Goal: Information Seeking & Learning: Learn about a topic

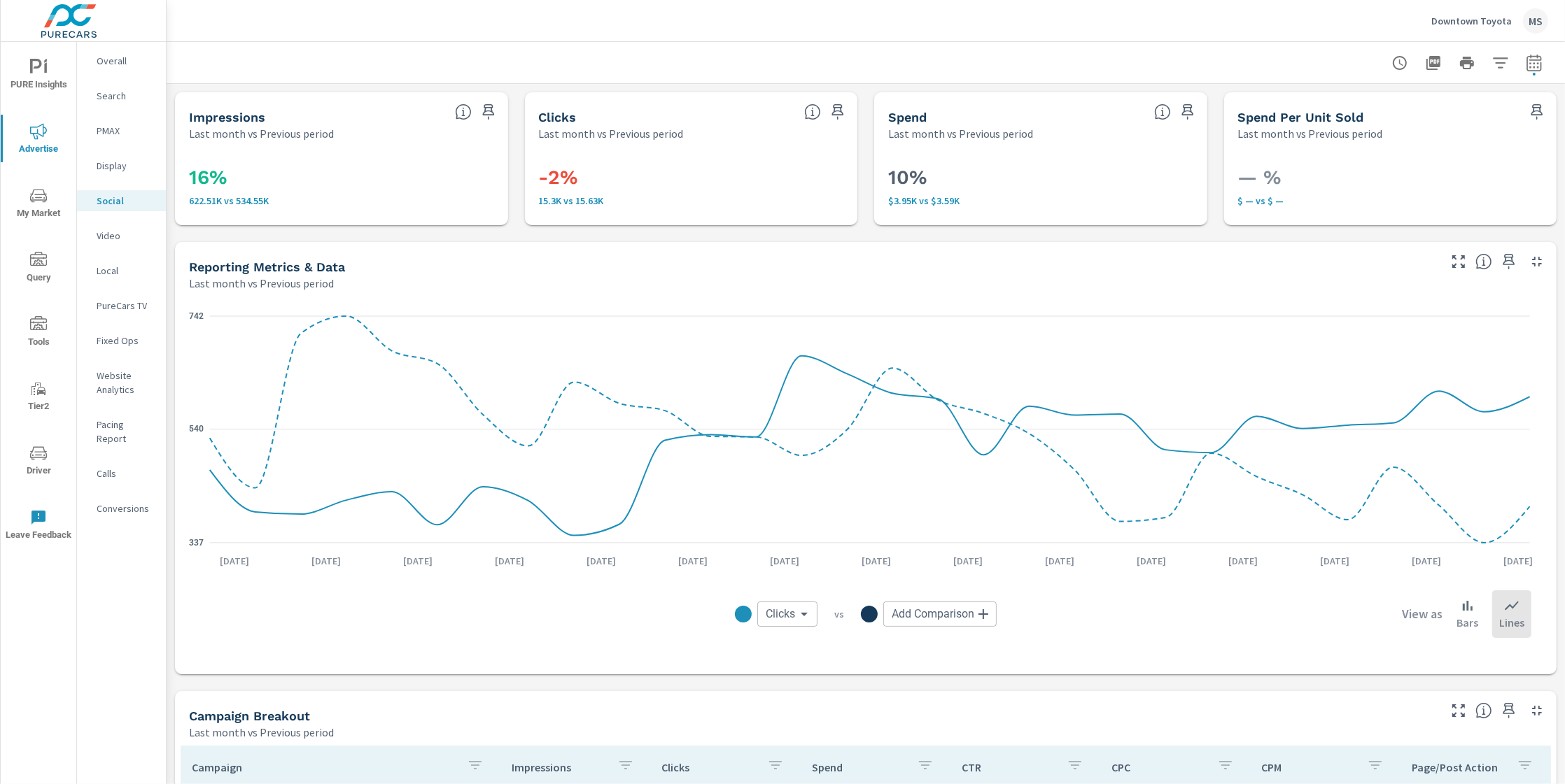
scroll to position [497, 0]
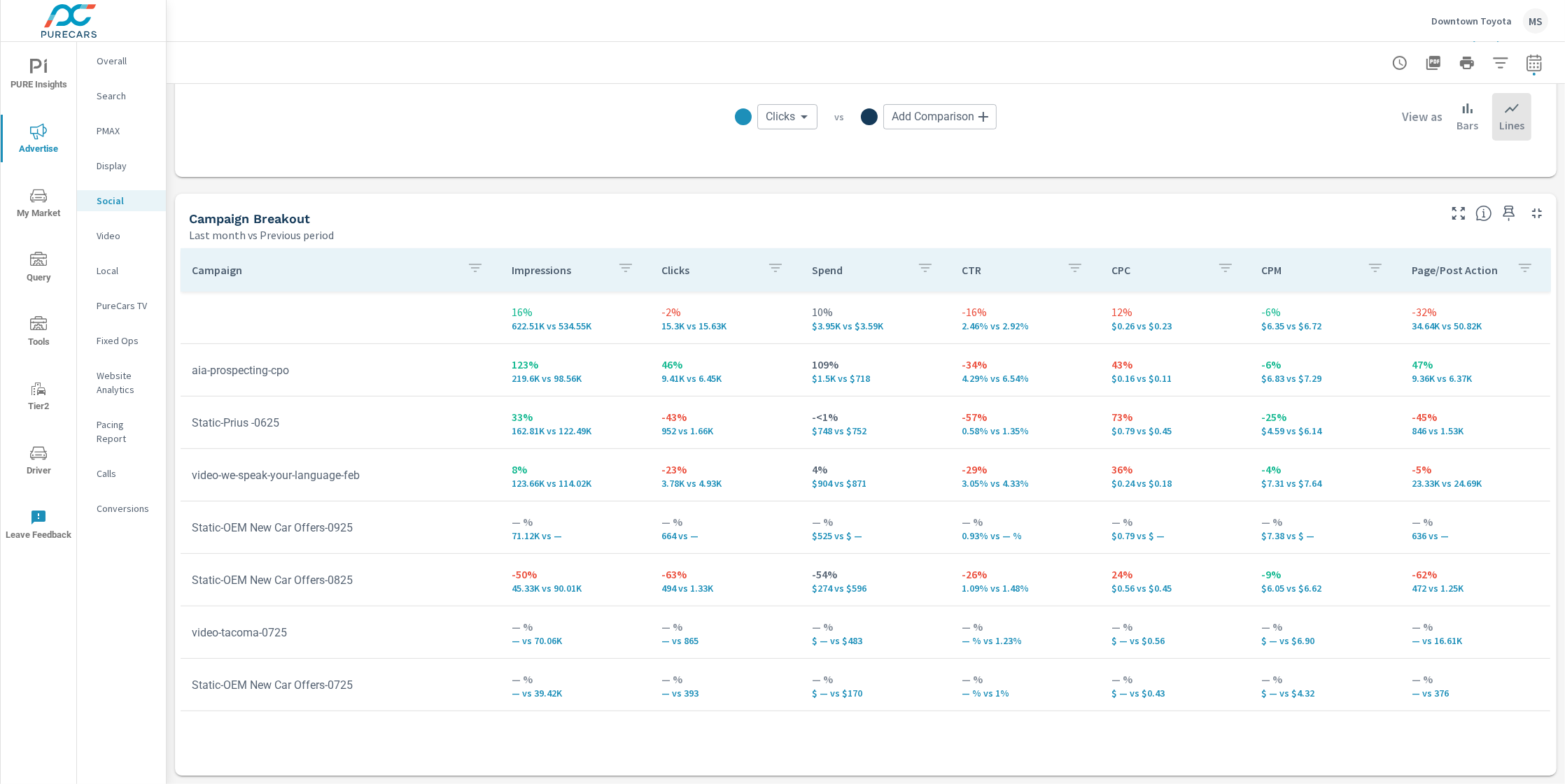
click at [39, 475] on span "Driver" at bounding box center [38, 461] width 67 height 34
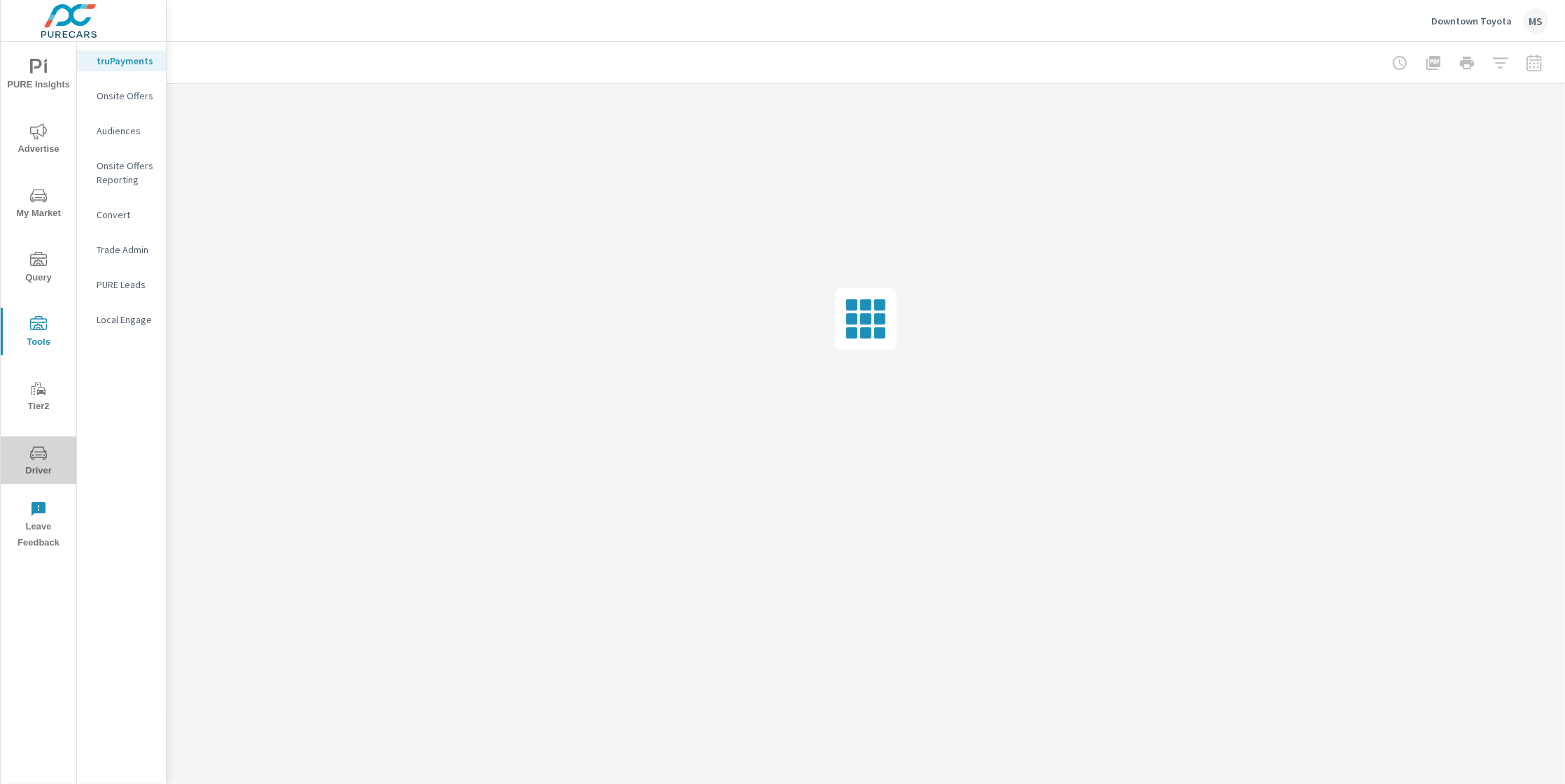
click at [26, 454] on span "Driver" at bounding box center [38, 461] width 67 height 34
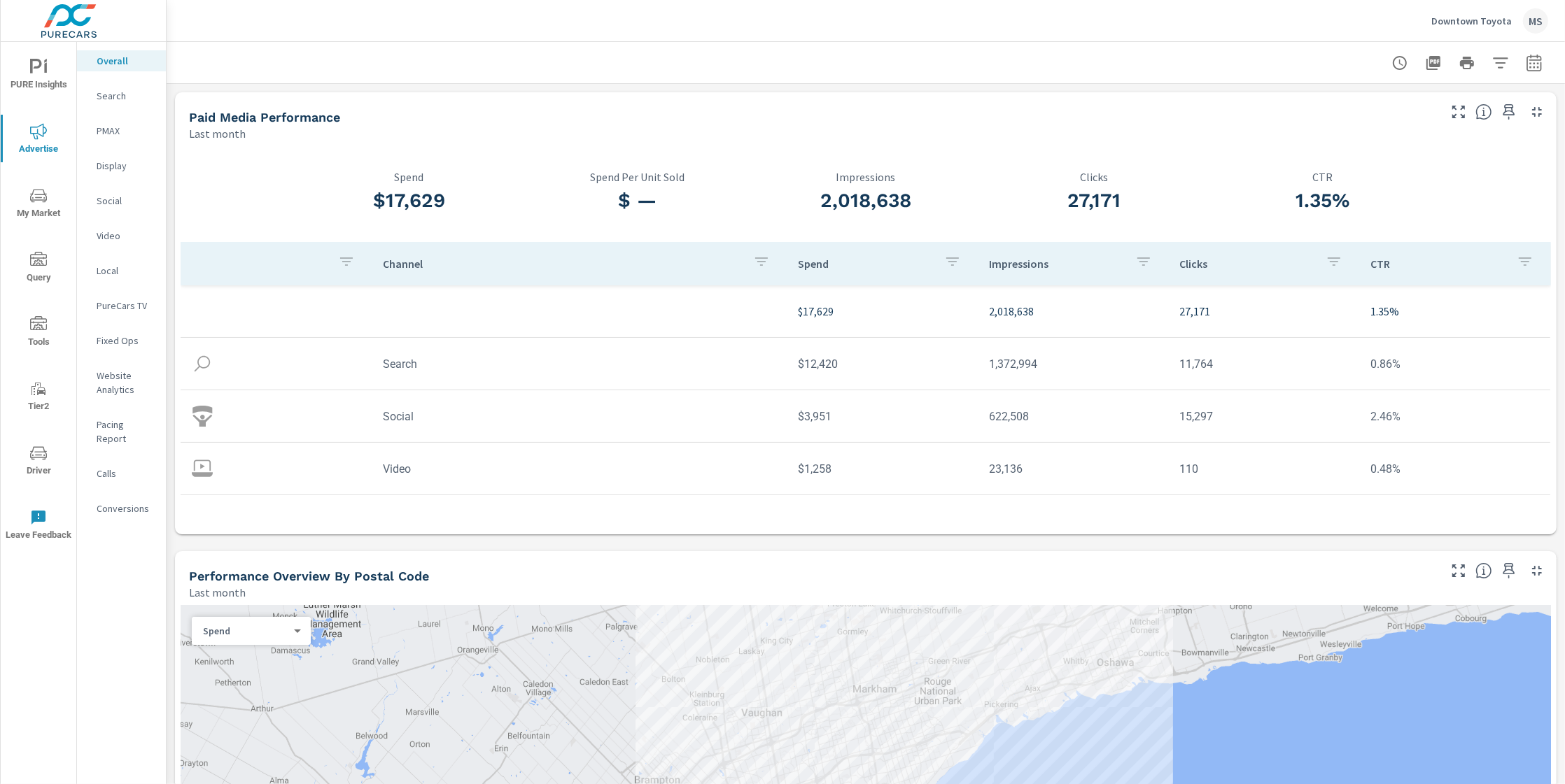
click at [1530, 67] on icon "button" at bounding box center [1534, 65] width 9 height 6
select select "Last month"
click at [1380, 155] on p "+ Add comparison" at bounding box center [1424, 157] width 180 height 17
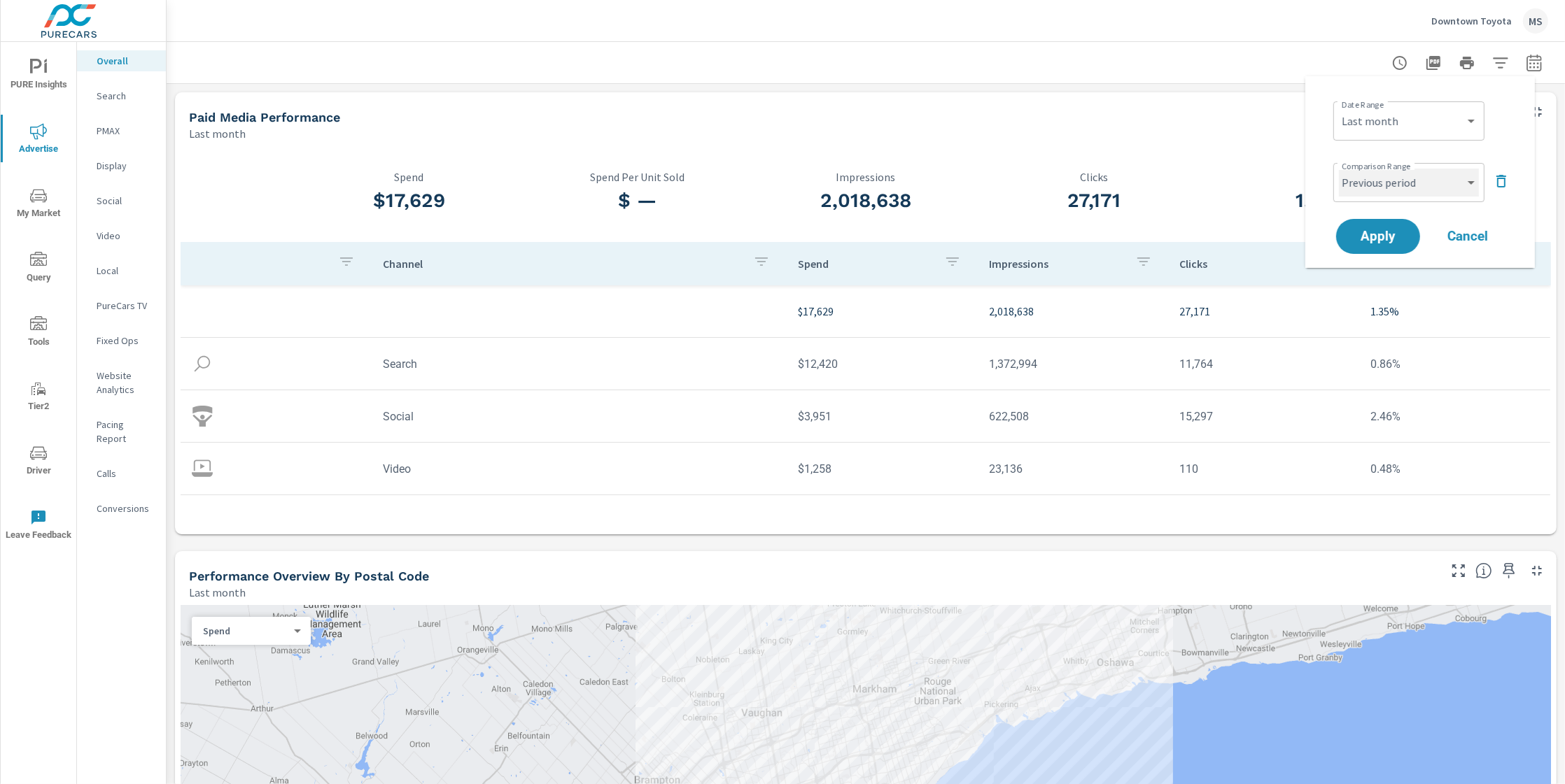
click at [1377, 184] on select "Custom Previous period Previous month Previous year" at bounding box center [1408, 182] width 140 height 28
click at [1339, 169] on select "Custom Previous period Previous month Previous year" at bounding box center [1408, 182] width 140 height 28
select select "Previous month"
click at [1381, 235] on span "Apply" at bounding box center [1378, 237] width 58 height 14
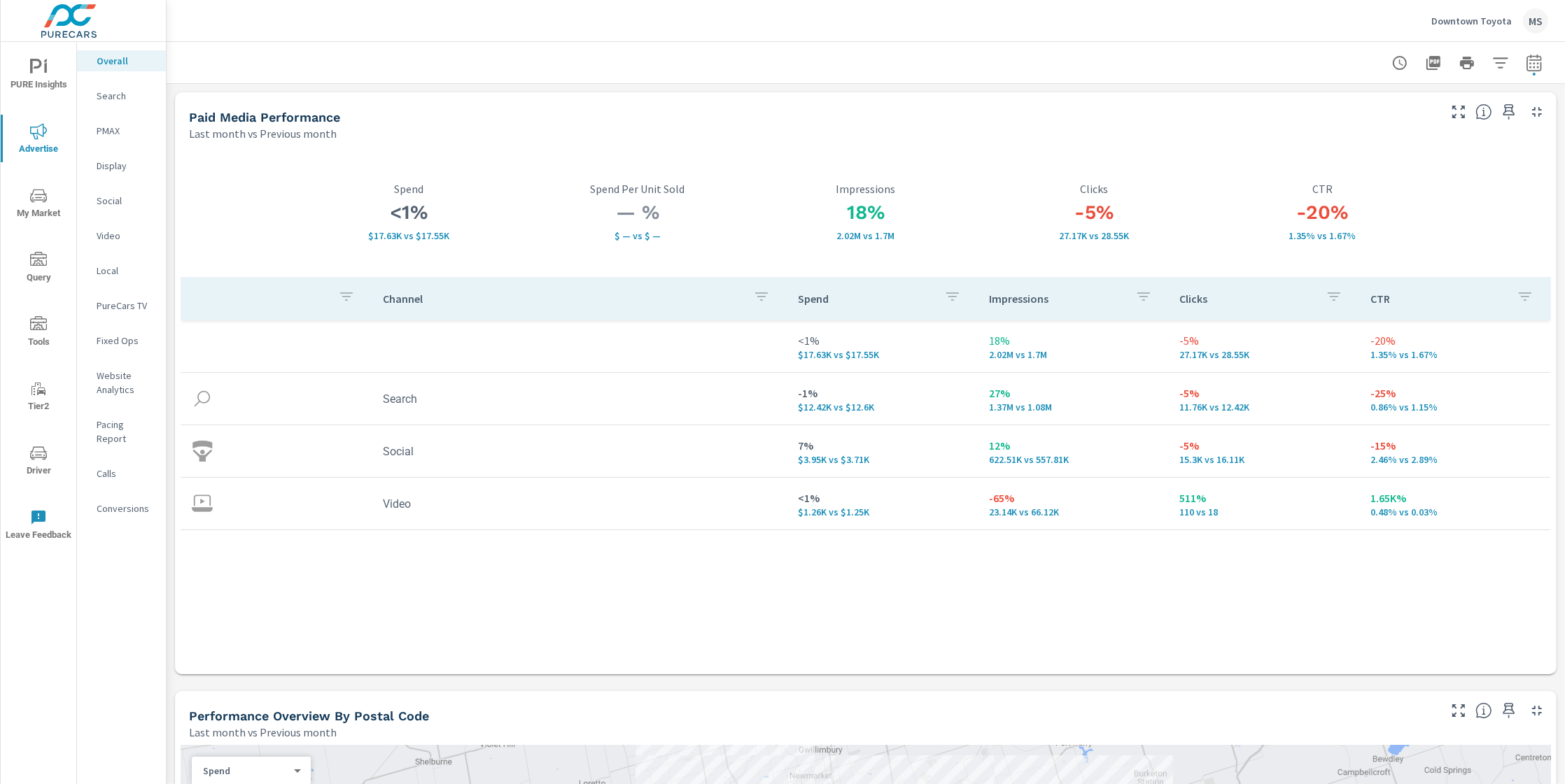
click at [109, 380] on p "Website Analytics" at bounding box center [126, 382] width 59 height 28
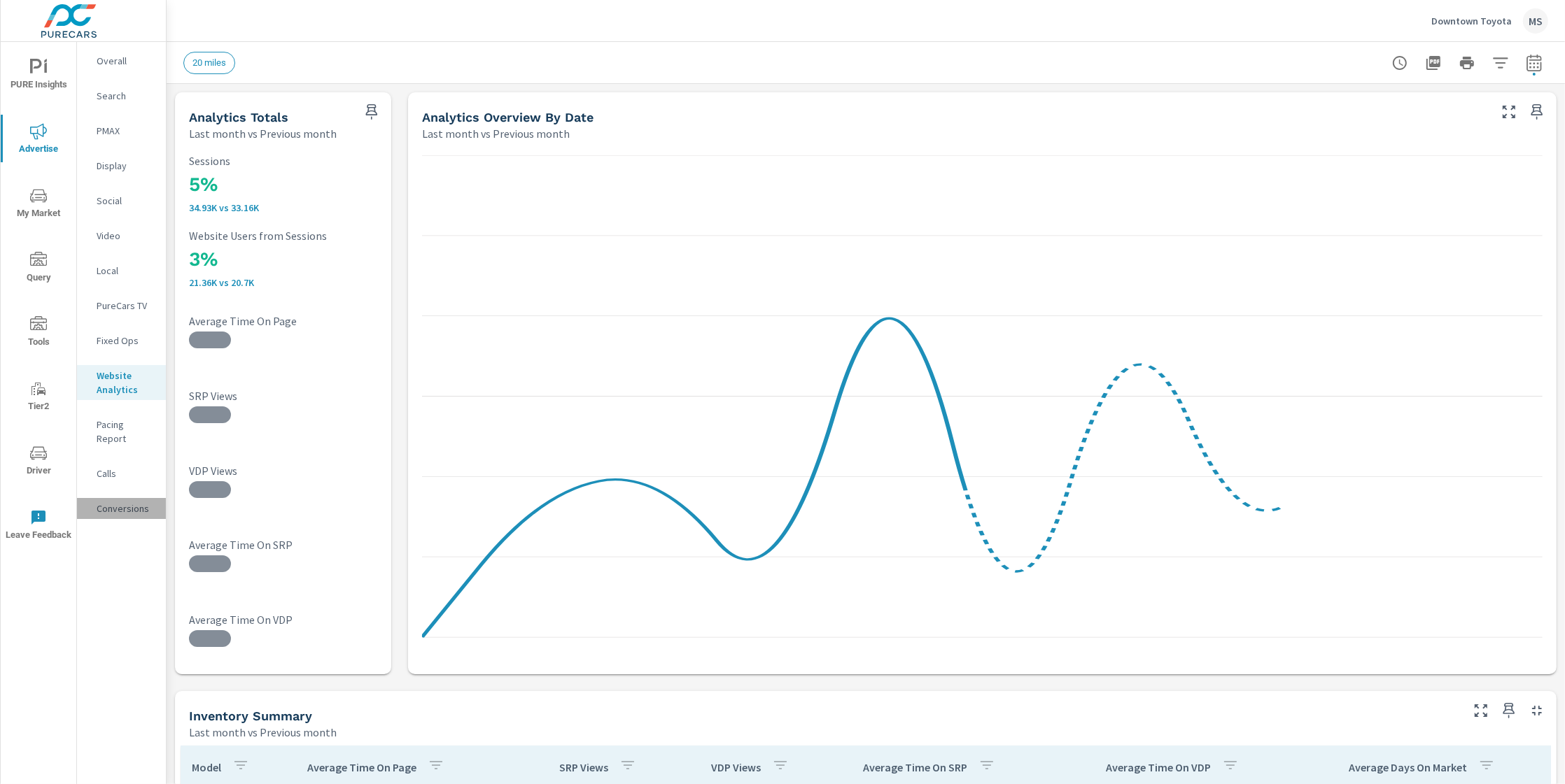
click at [120, 501] on p "Conversions" at bounding box center [126, 508] width 59 height 14
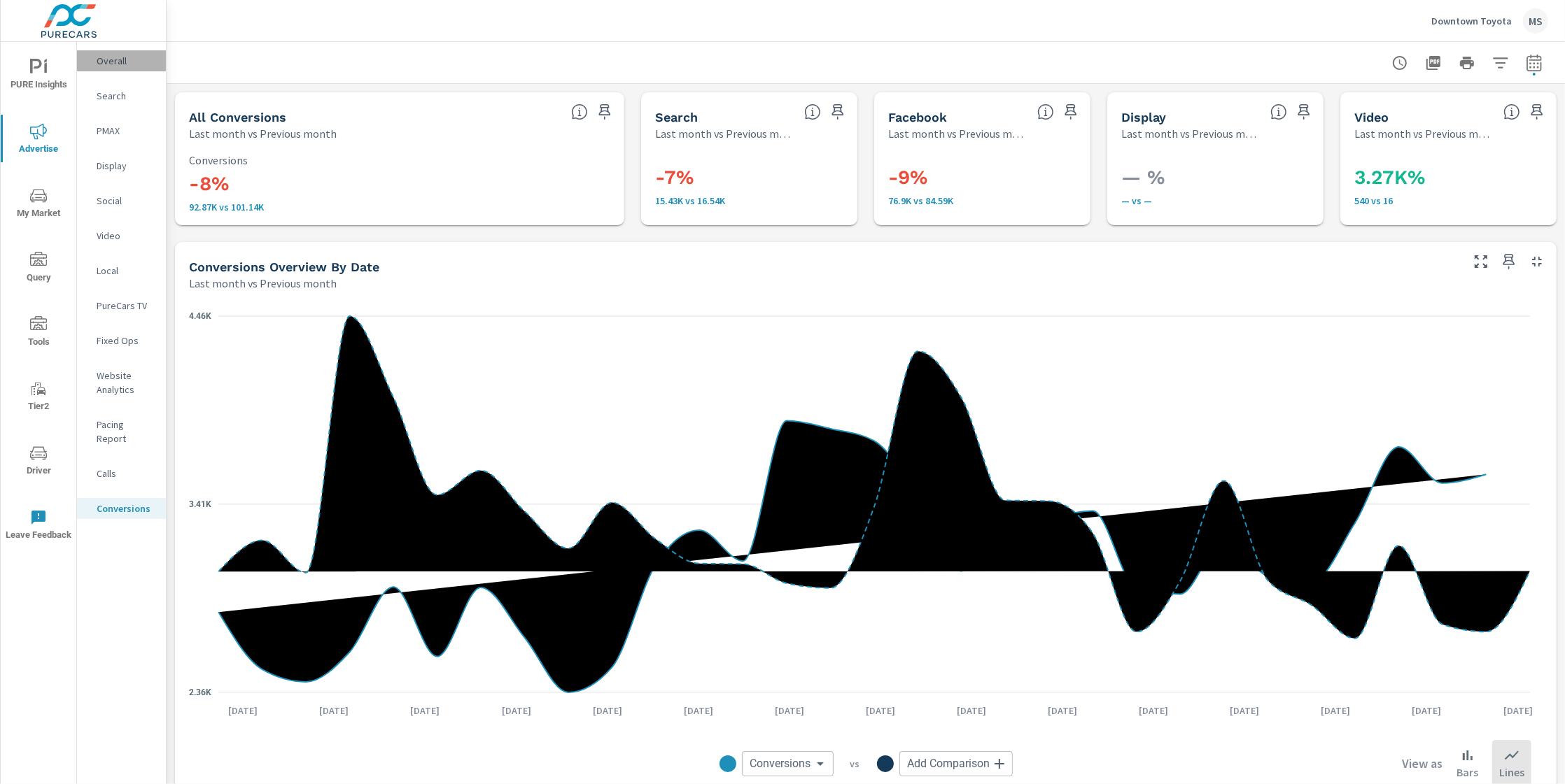
click at [120, 66] on p "Overall" at bounding box center [126, 60] width 59 height 14
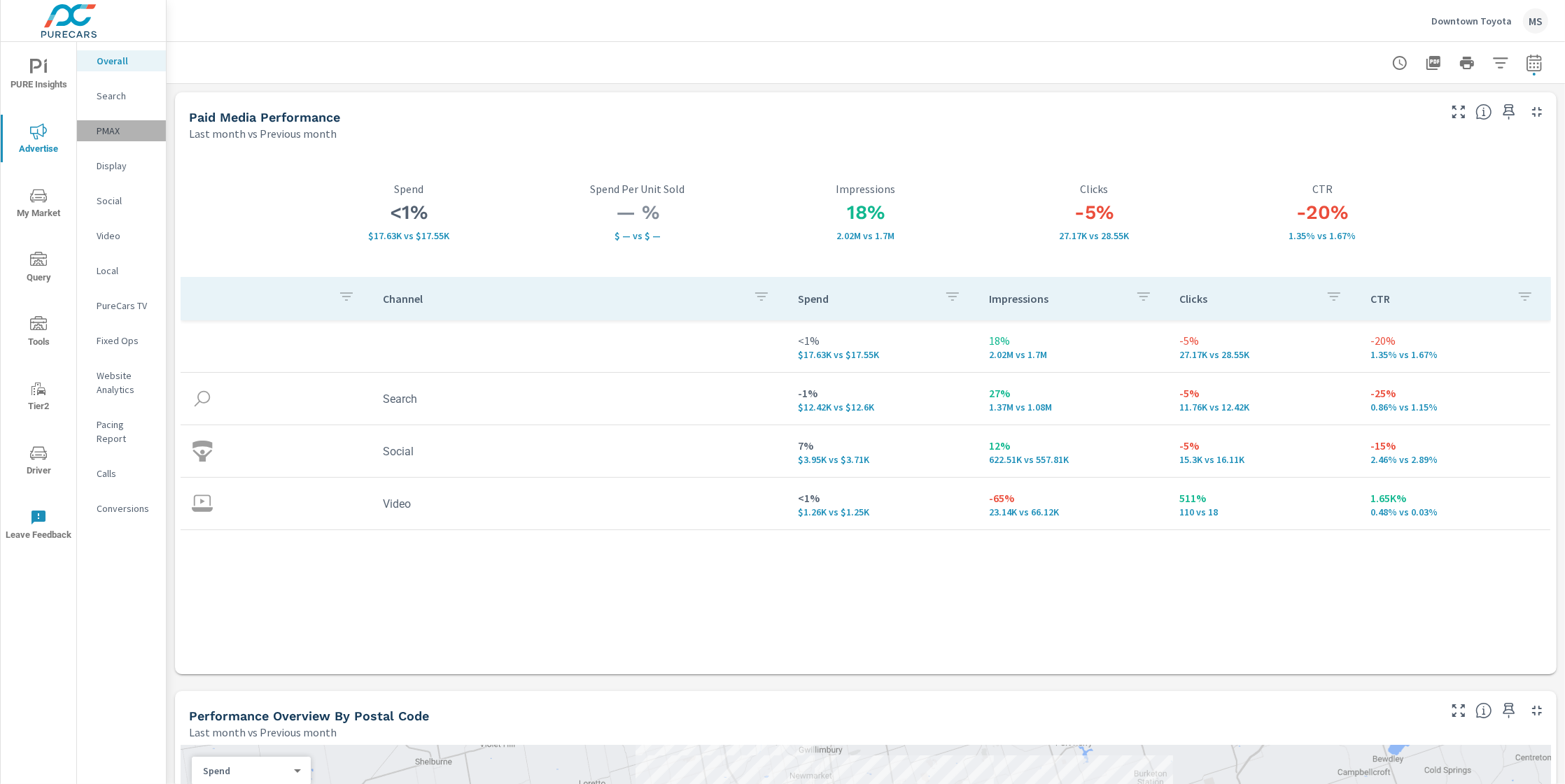
click at [110, 135] on p "PMAX" at bounding box center [126, 131] width 59 height 14
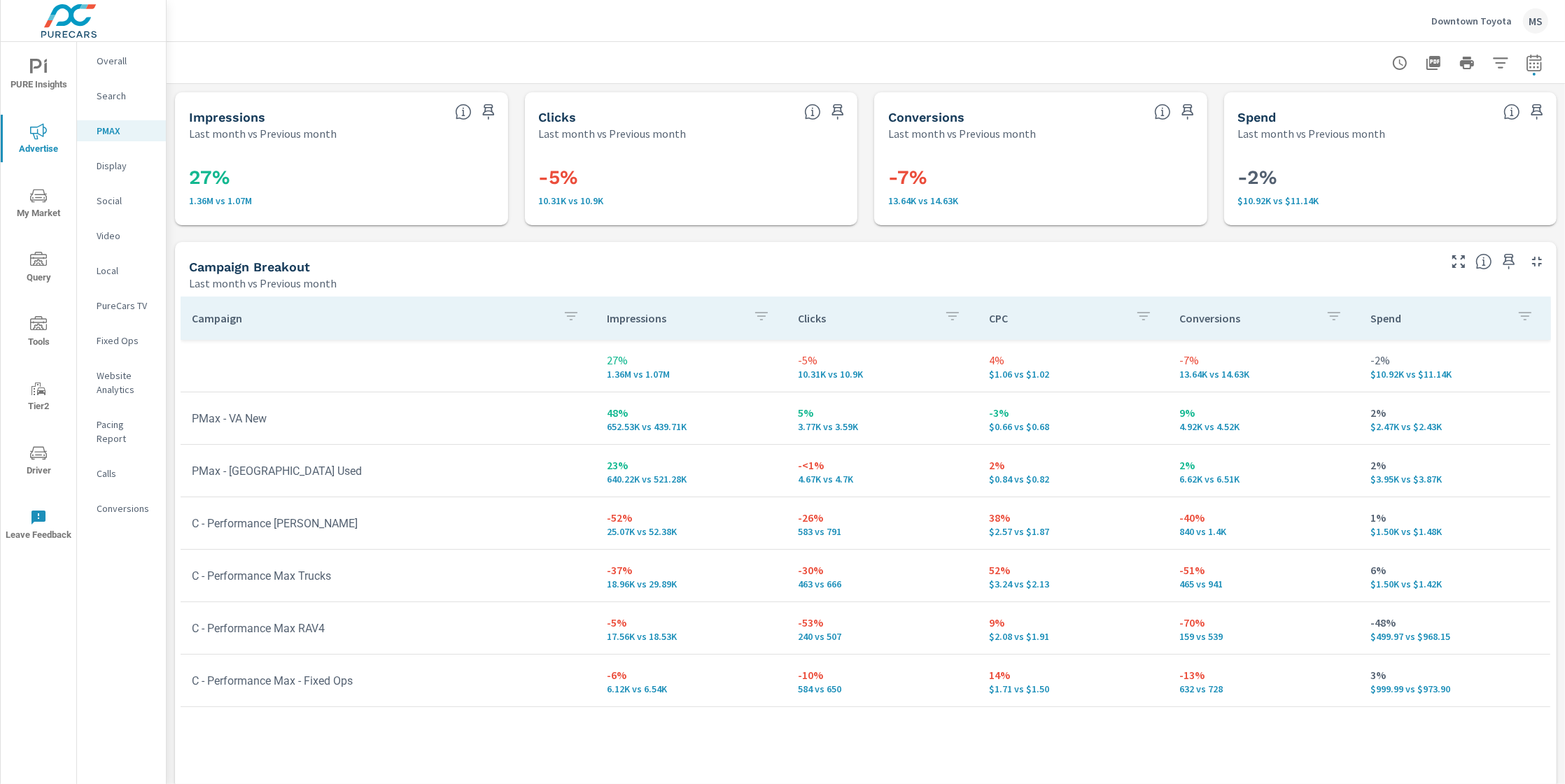
click at [118, 383] on p "Website Analytics" at bounding box center [126, 382] width 59 height 28
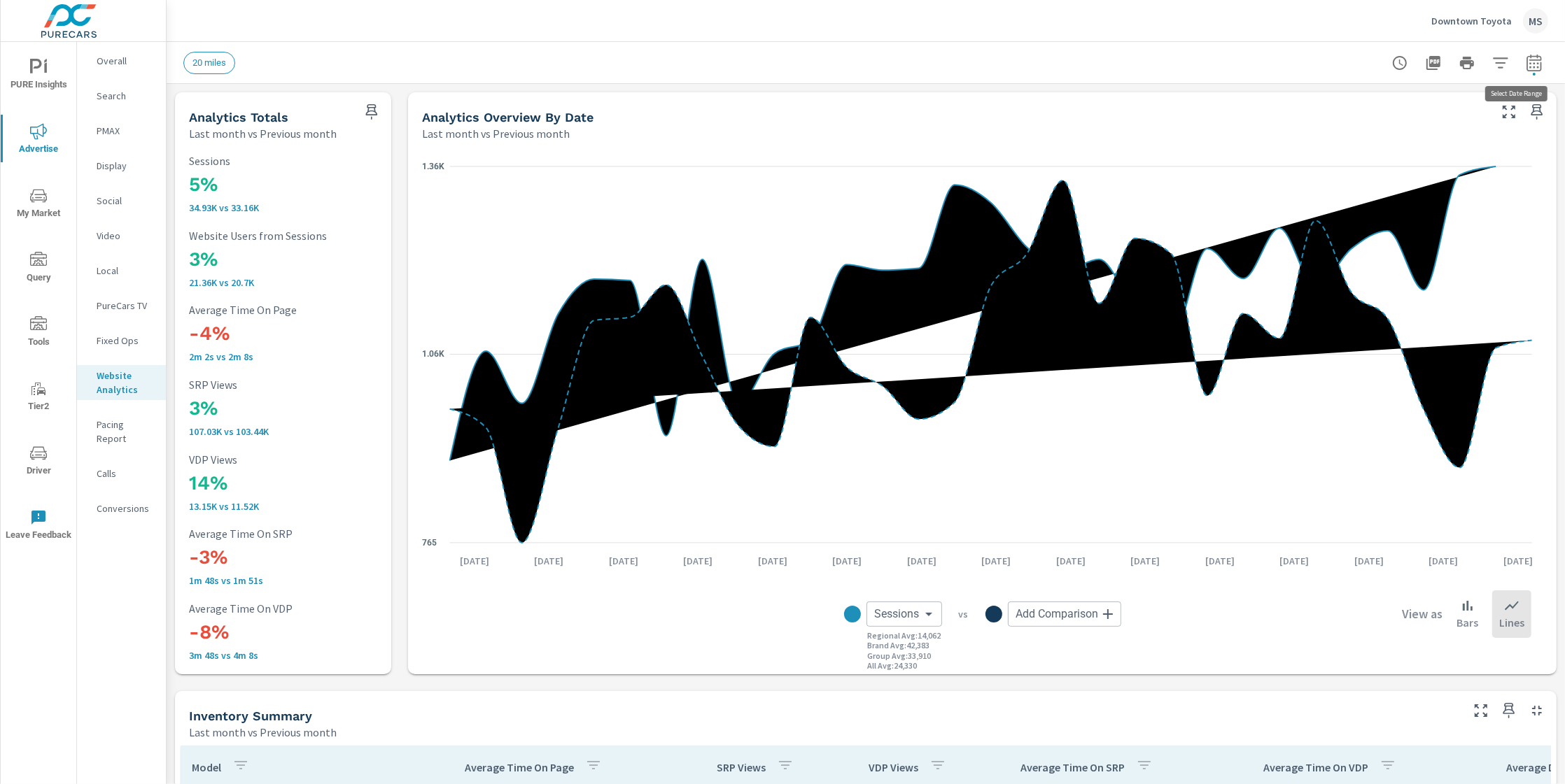
click at [1526, 60] on icon "button" at bounding box center [1534, 62] width 17 height 17
select select "Last month"
select select "Previous month"
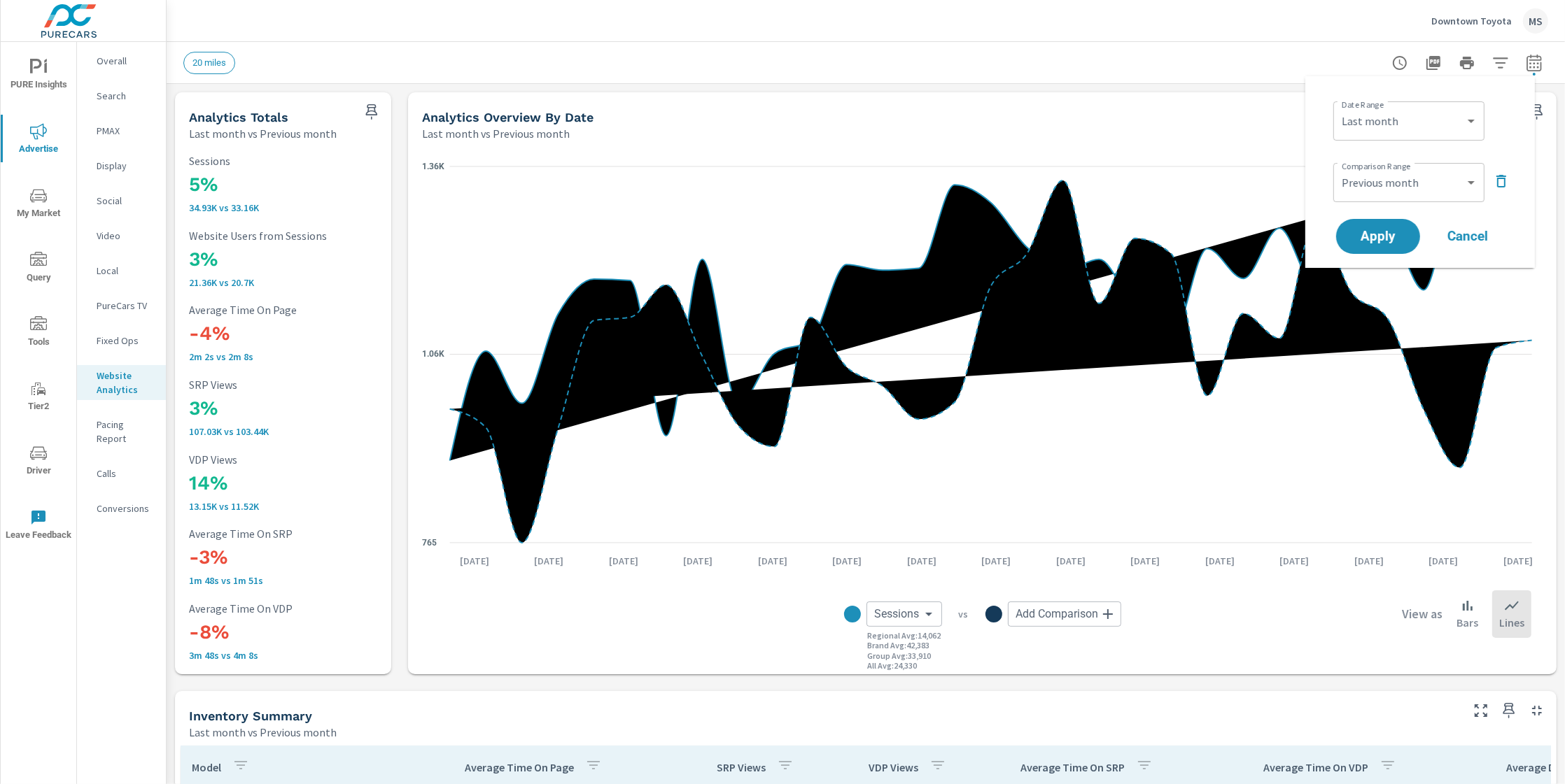
click at [1493, 47] on div "20 miles" at bounding box center [865, 62] width 1365 height 41
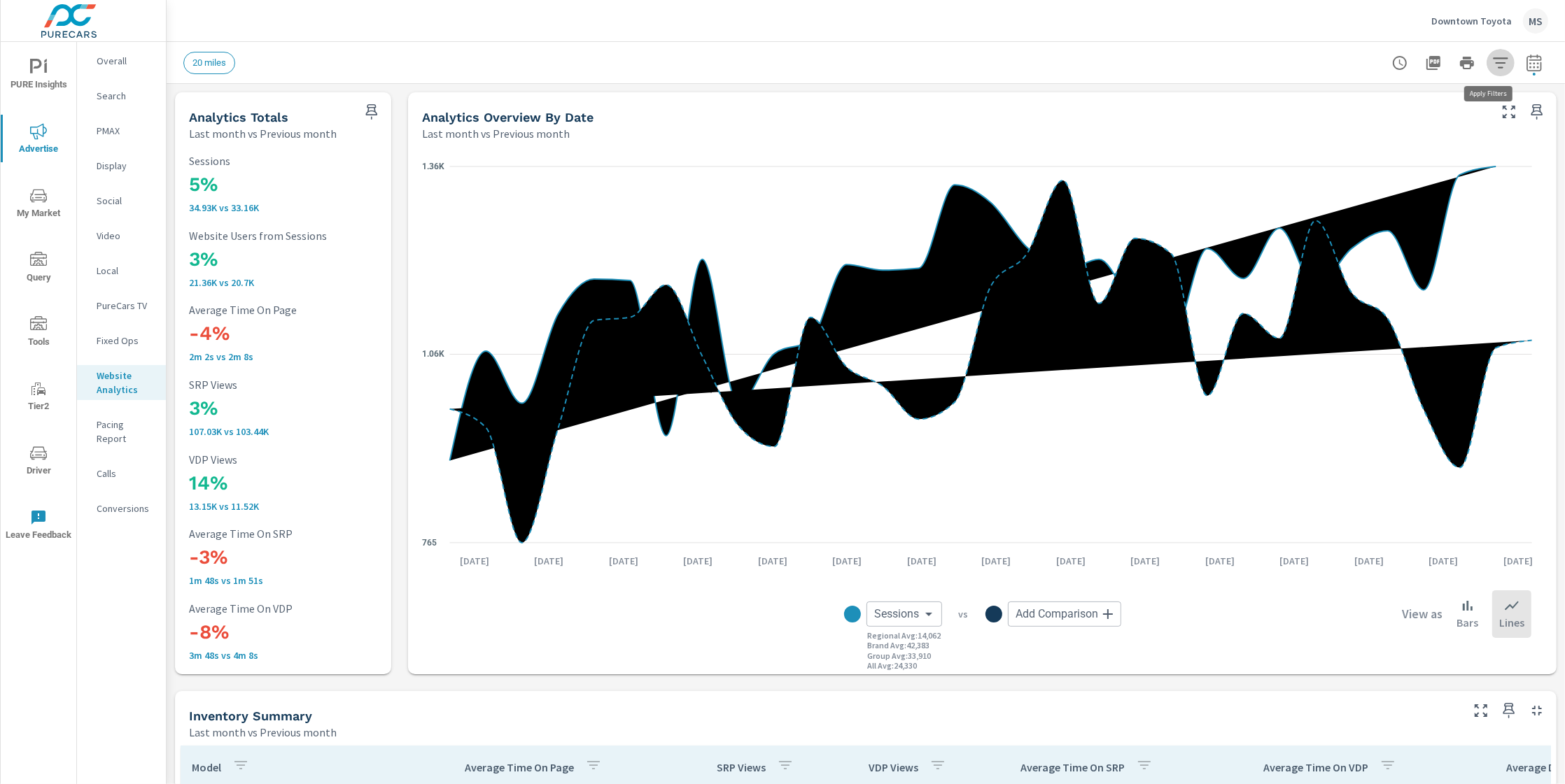
click at [1493, 60] on icon "button" at bounding box center [1501, 62] width 17 height 17
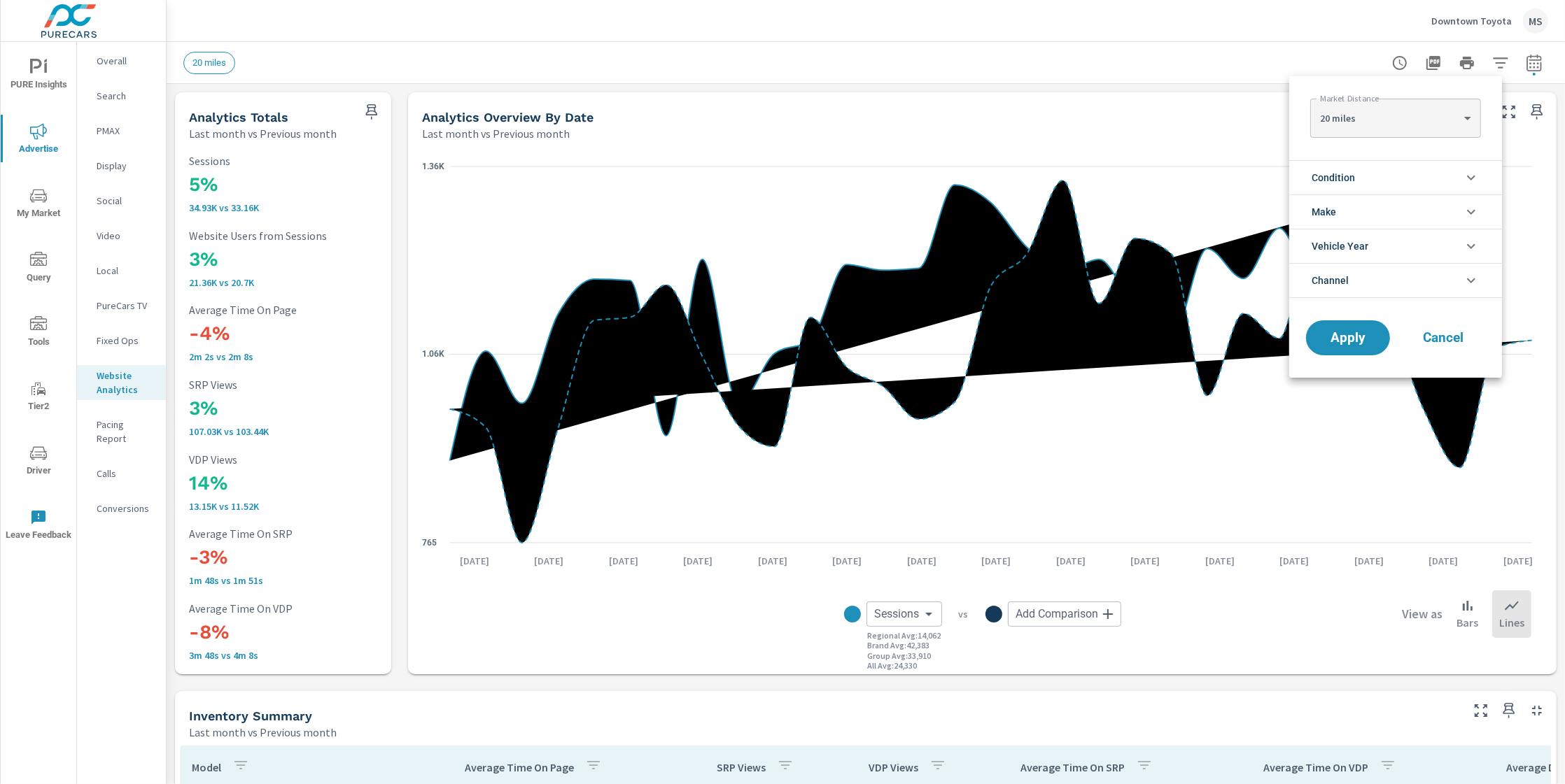
click at [1343, 279] on span "Channel" at bounding box center [1330, 280] width 37 height 33
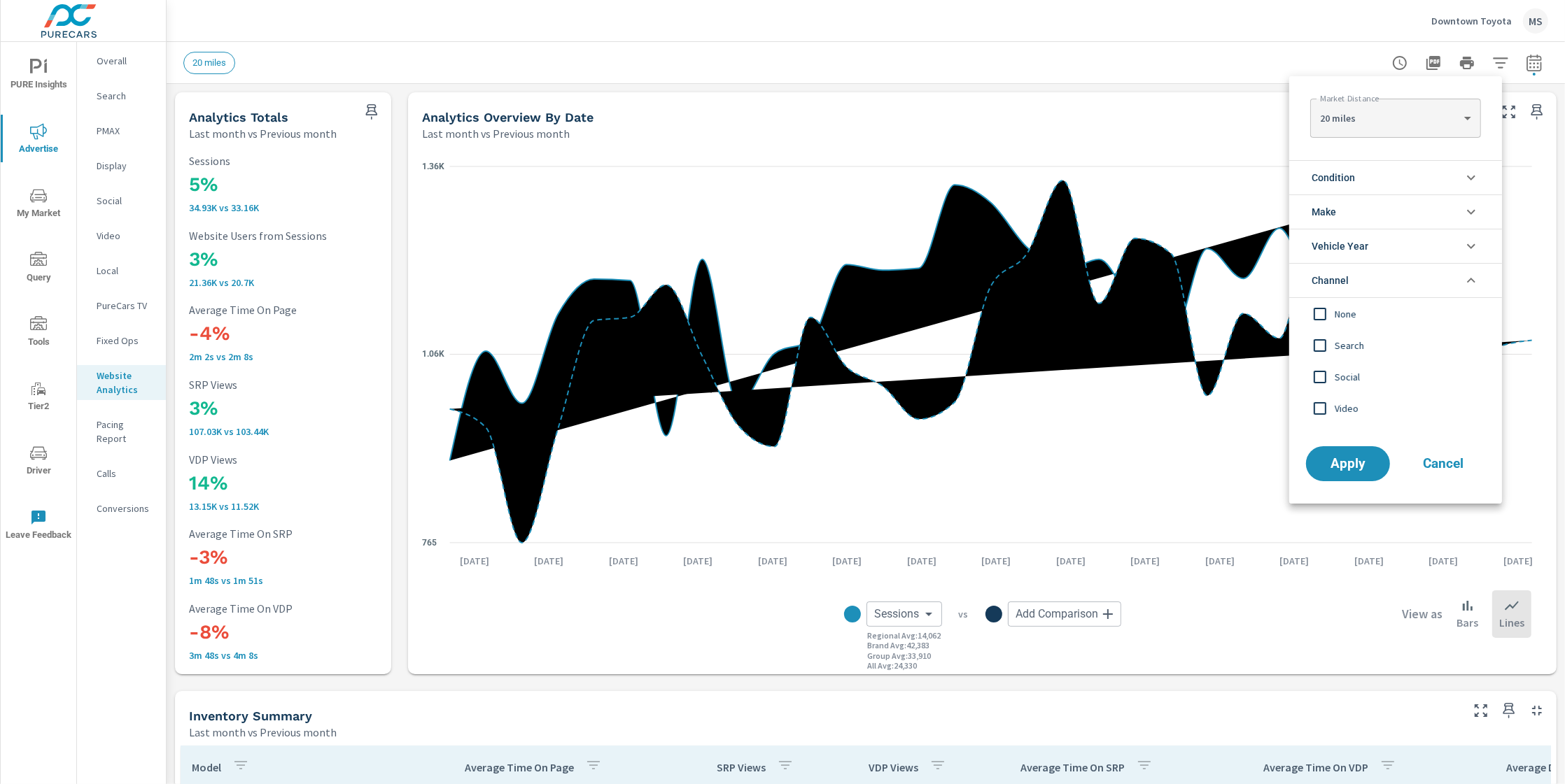
click at [1334, 372] on input "filter options" at bounding box center [1320, 377] width 29 height 29
click at [1342, 353] on span "Search" at bounding box center [1411, 345] width 153 height 17
click at [1353, 467] on span "Apply" at bounding box center [1347, 464] width 58 height 14
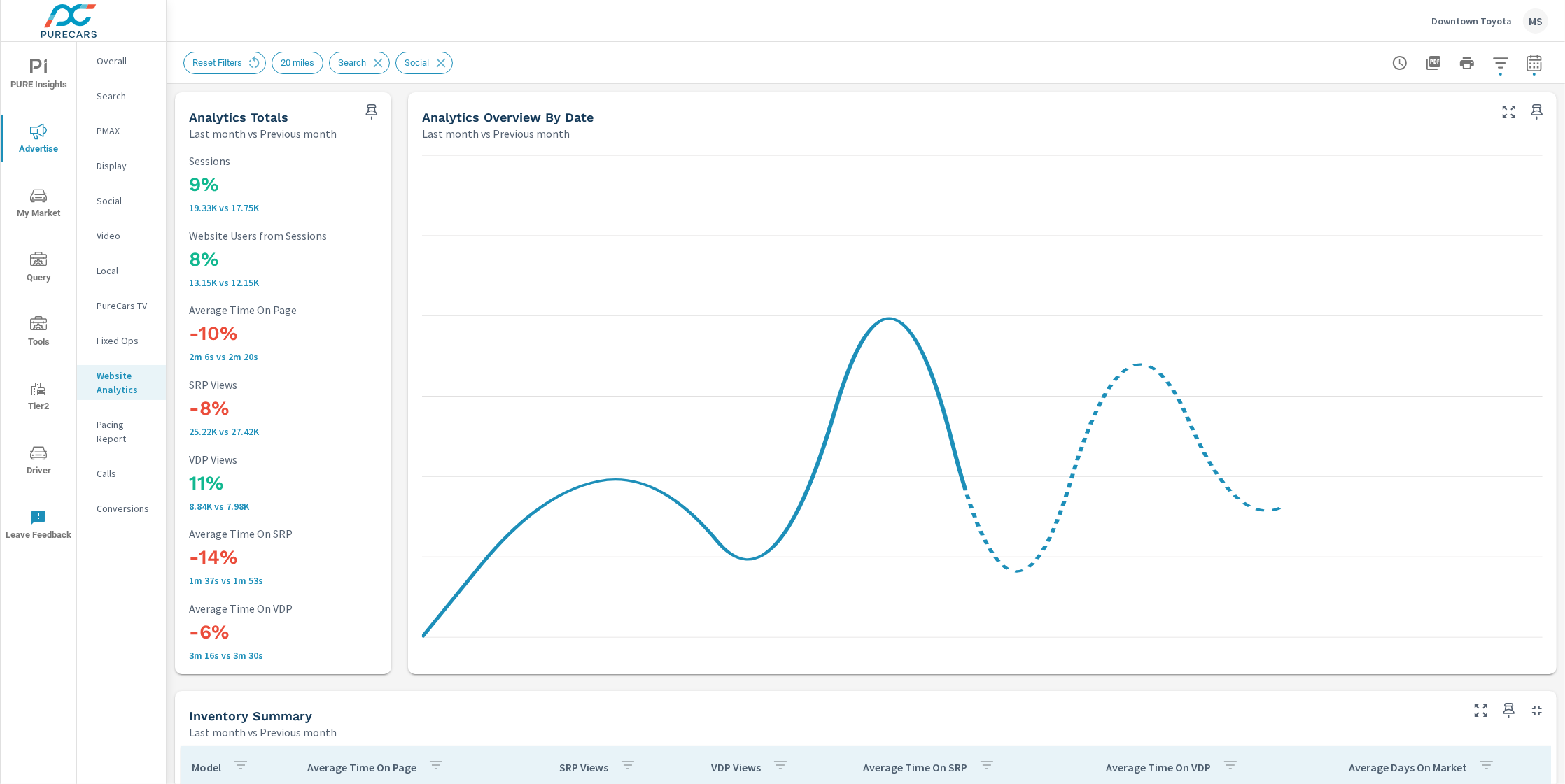
click at [110, 126] on p "PMAX" at bounding box center [126, 131] width 59 height 14
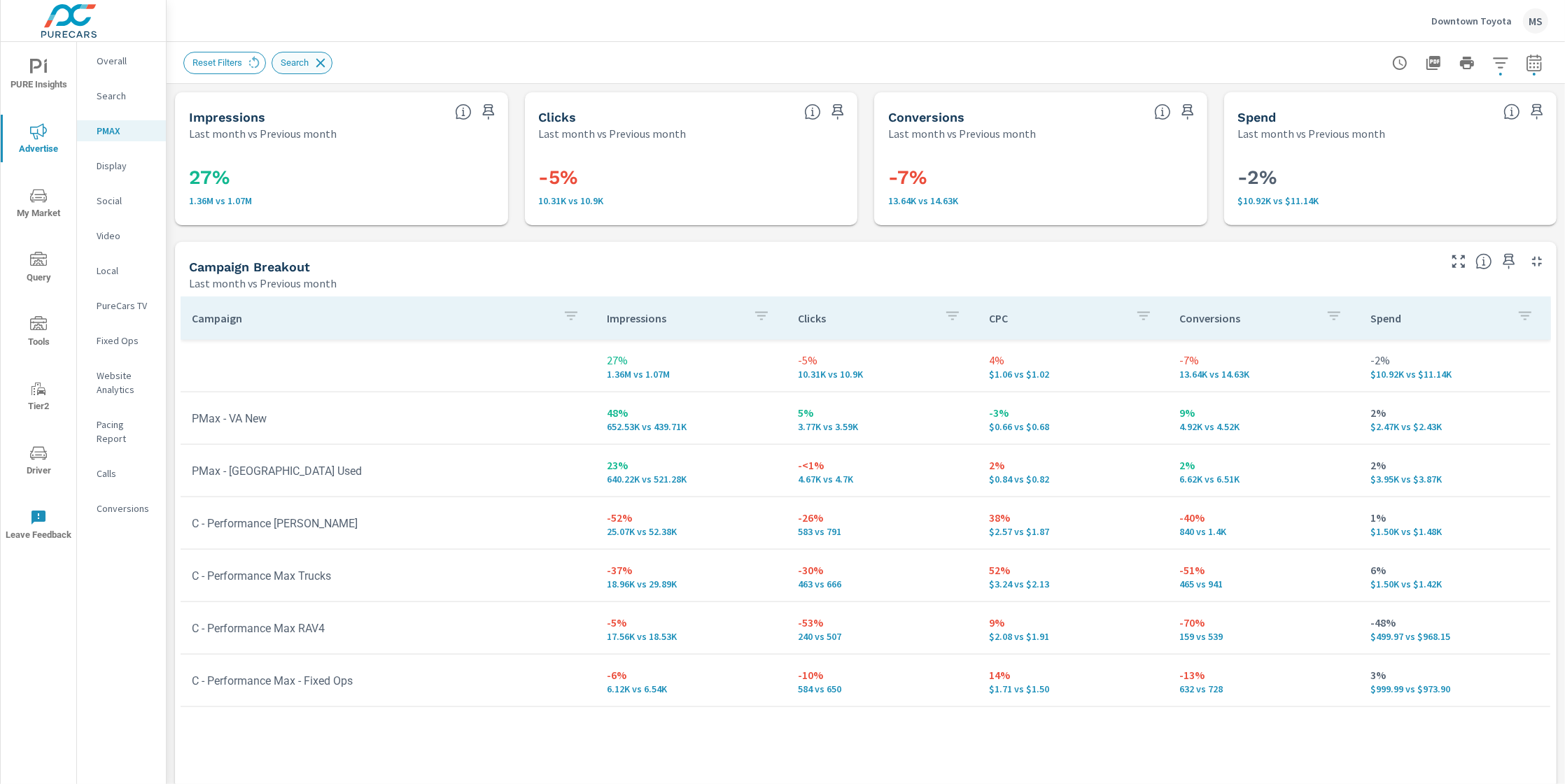
click at [325, 64] on icon at bounding box center [321, 63] width 16 height 16
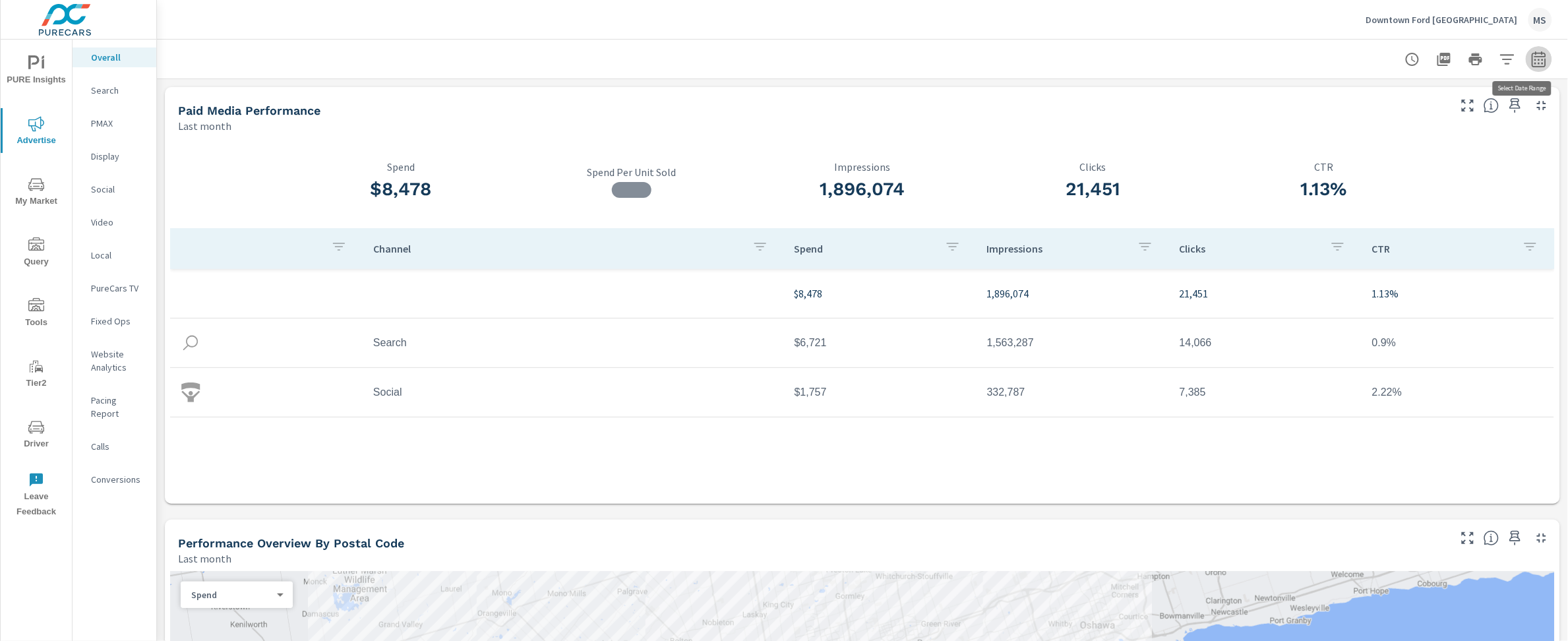
click at [1532, 56] on icon "button" at bounding box center [1539, 58] width 14 height 16
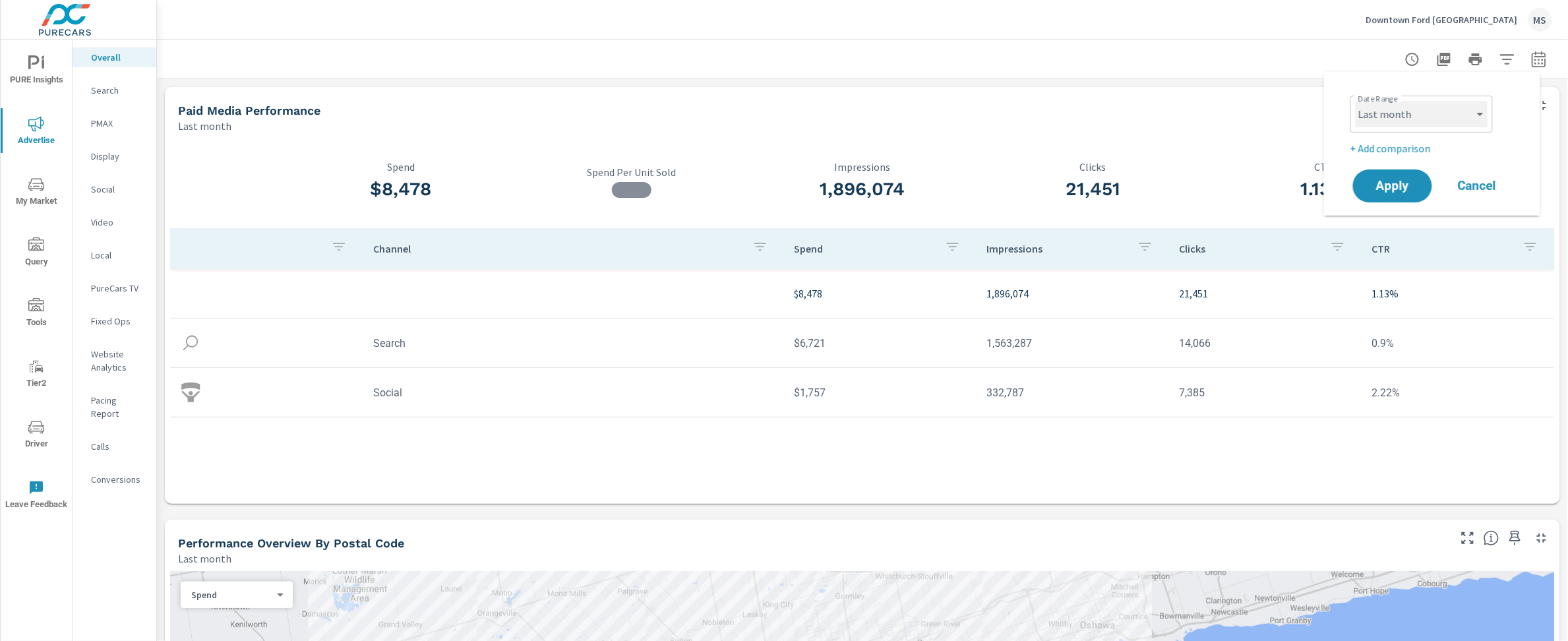
click at [1402, 114] on select "Custom [DATE] Last week Last 7 days Last 14 days Last 30 days Last 45 days Last…" at bounding box center [1421, 114] width 131 height 27
click at [1356, 101] on select "Custom [DATE] Last week Last 7 days Last 14 days Last 30 days Last 45 days Last…" at bounding box center [1421, 114] width 131 height 27
click at [1403, 107] on select "Custom [DATE] Last week Last 7 days Last 14 days Last 30 days Last 45 days Last…" at bounding box center [1421, 114] width 131 height 27
click at [1356, 101] on select "Custom [DATE] Last week Last 7 days Last 14 days Last 30 days Last 45 days Last…" at bounding box center [1421, 114] width 131 height 27
select select "Last month"
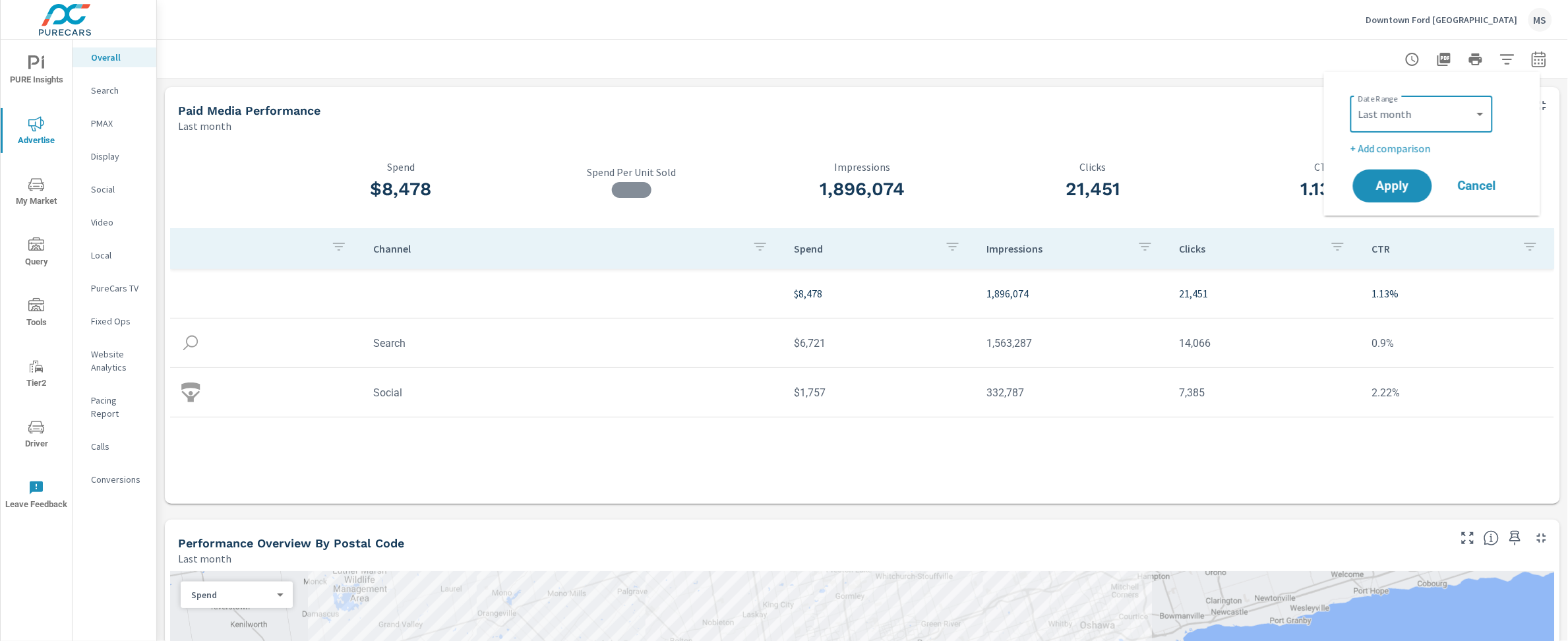
click at [1402, 148] on p "+ Add comparison" at bounding box center [1435, 148] width 169 height 16
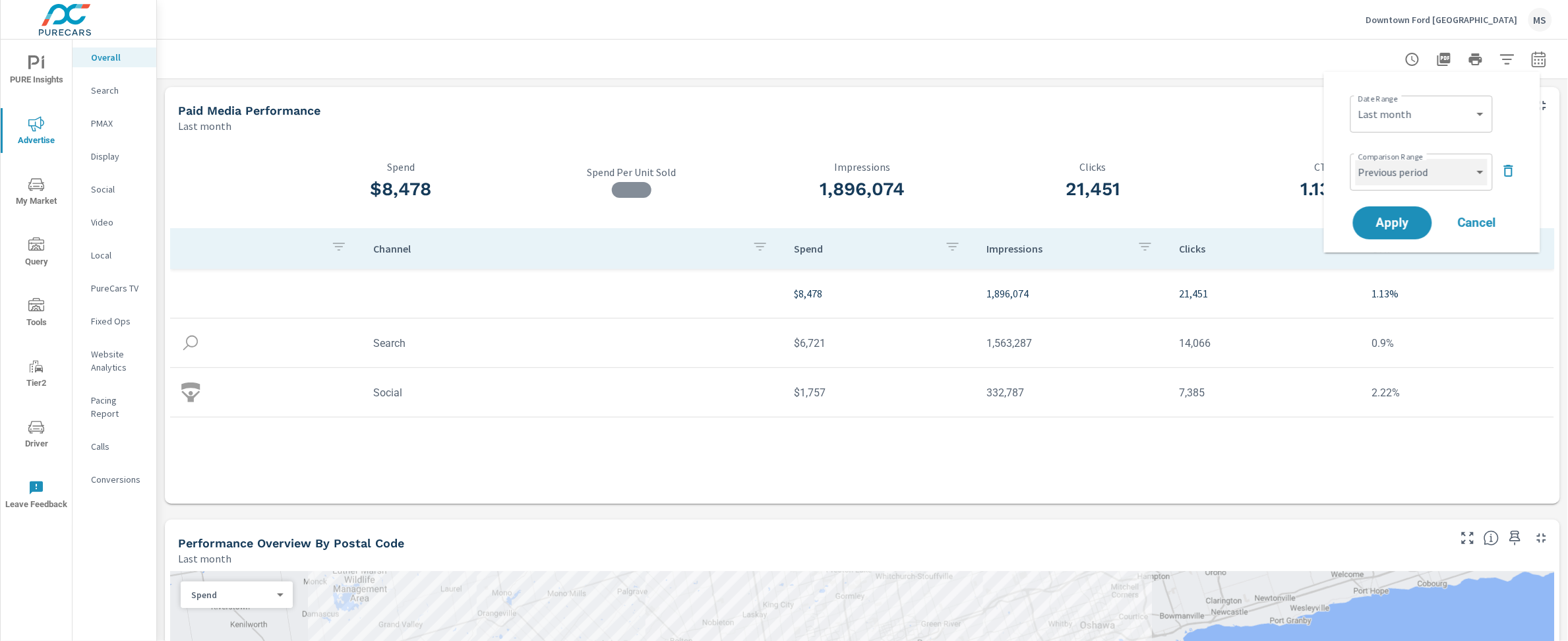
click at [1402, 167] on select "Custom Previous period Previous month Previous year" at bounding box center [1421, 172] width 131 height 27
click at [1356, 159] on select "Custom Previous period Previous month Previous year" at bounding box center [1421, 172] width 131 height 27
select select "Previous month"
click at [1388, 228] on span "Apply" at bounding box center [1392, 223] width 54 height 13
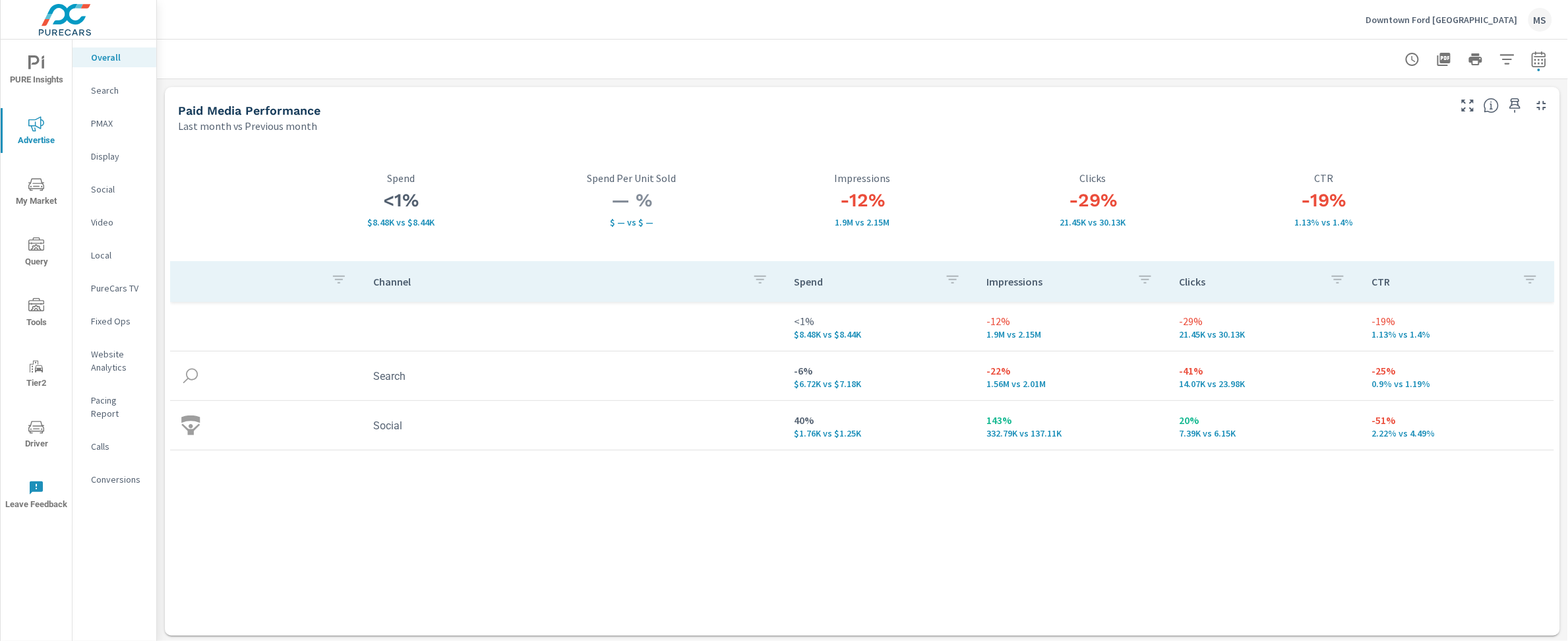
click at [115, 361] on p "Website Analytics" at bounding box center [119, 361] width 55 height 27
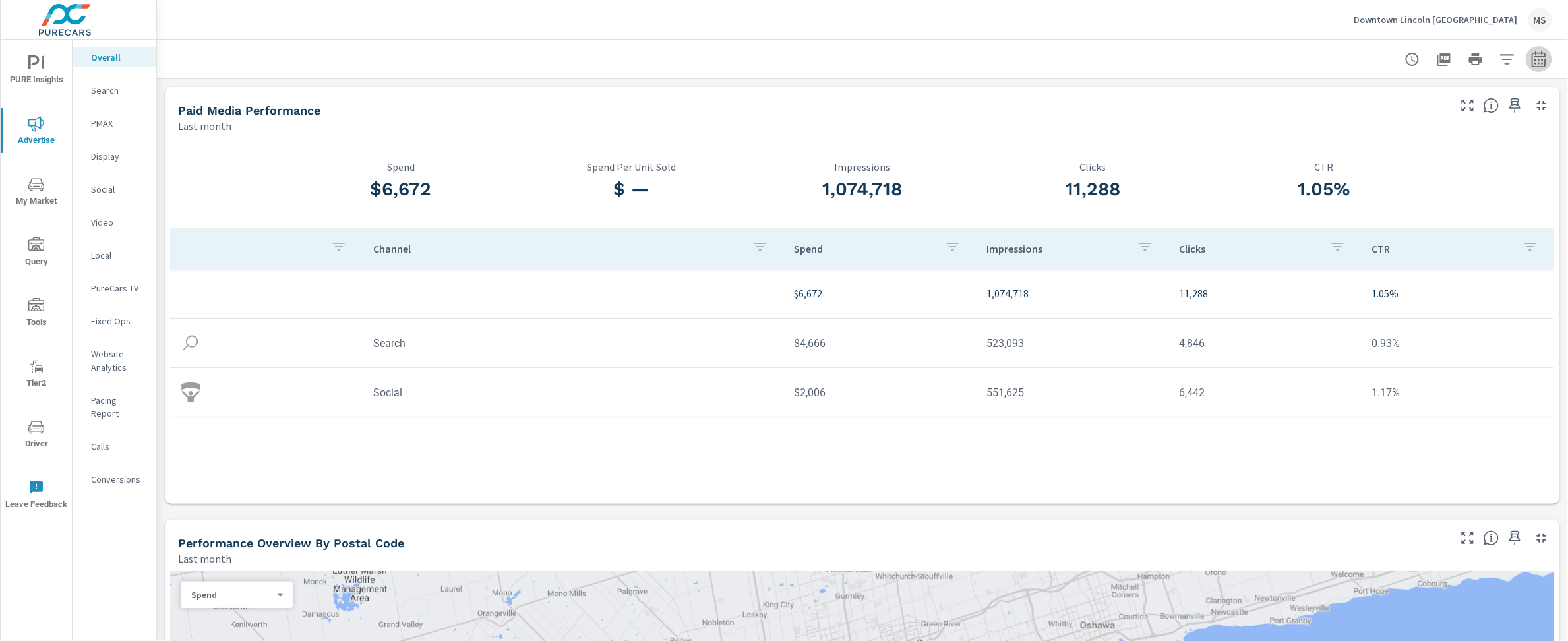
click at [1535, 60] on icon "button" at bounding box center [1539, 62] width 8 height 6
select select "Last month"
click at [1394, 149] on p "+ Add comparison" at bounding box center [1435, 148] width 169 height 16
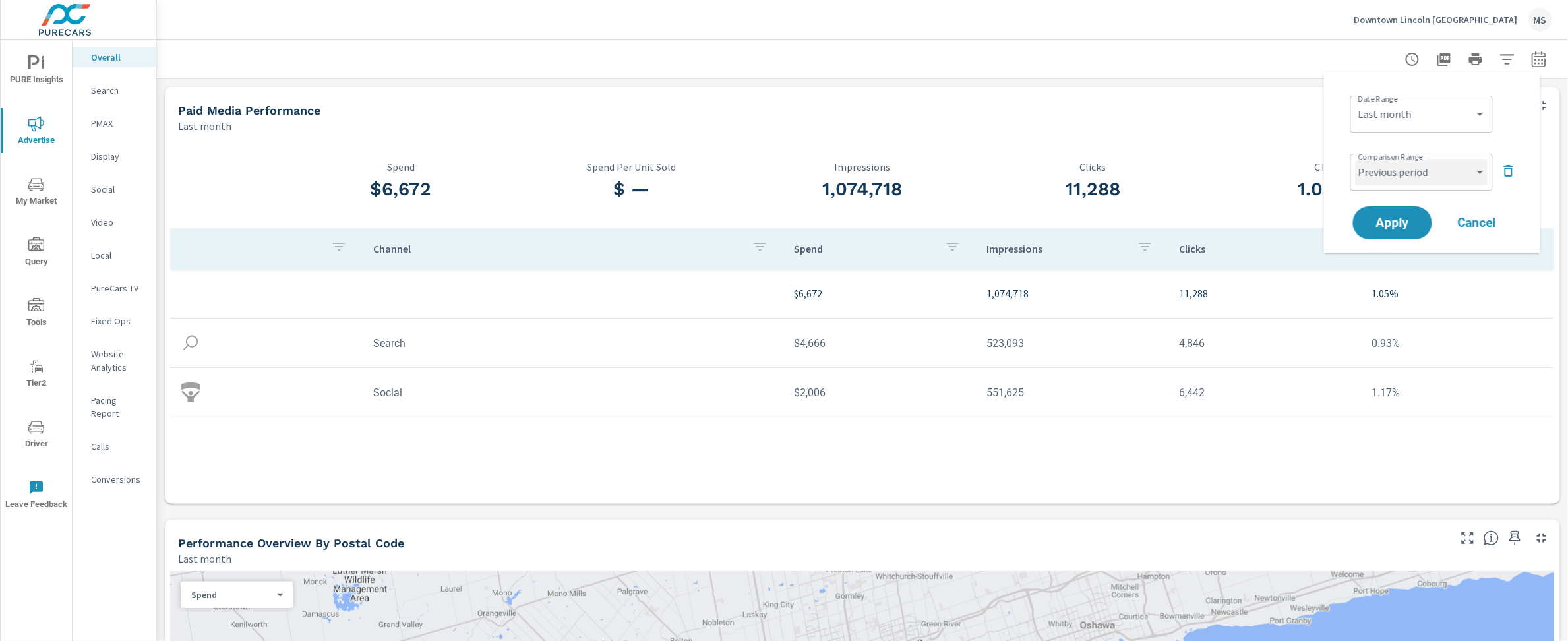
click at [1395, 170] on select "Custom Previous period Previous month Previous year" at bounding box center [1421, 172] width 131 height 27
click at [1356, 159] on select "Custom Previous period Previous month Previous year" at bounding box center [1421, 172] width 131 height 27
select select "Previous month"
click at [1399, 218] on span "Apply" at bounding box center [1392, 223] width 52 height 12
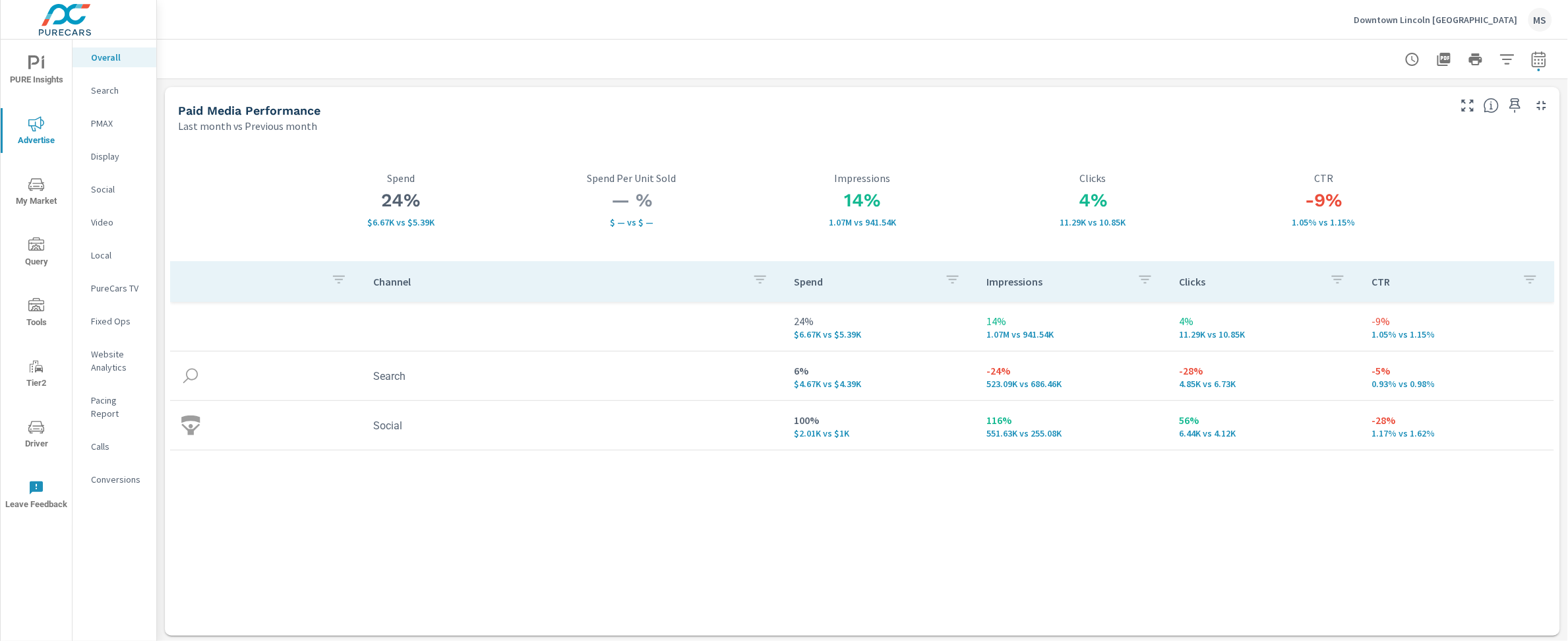
click at [105, 363] on p "Website Analytics" at bounding box center [119, 361] width 55 height 27
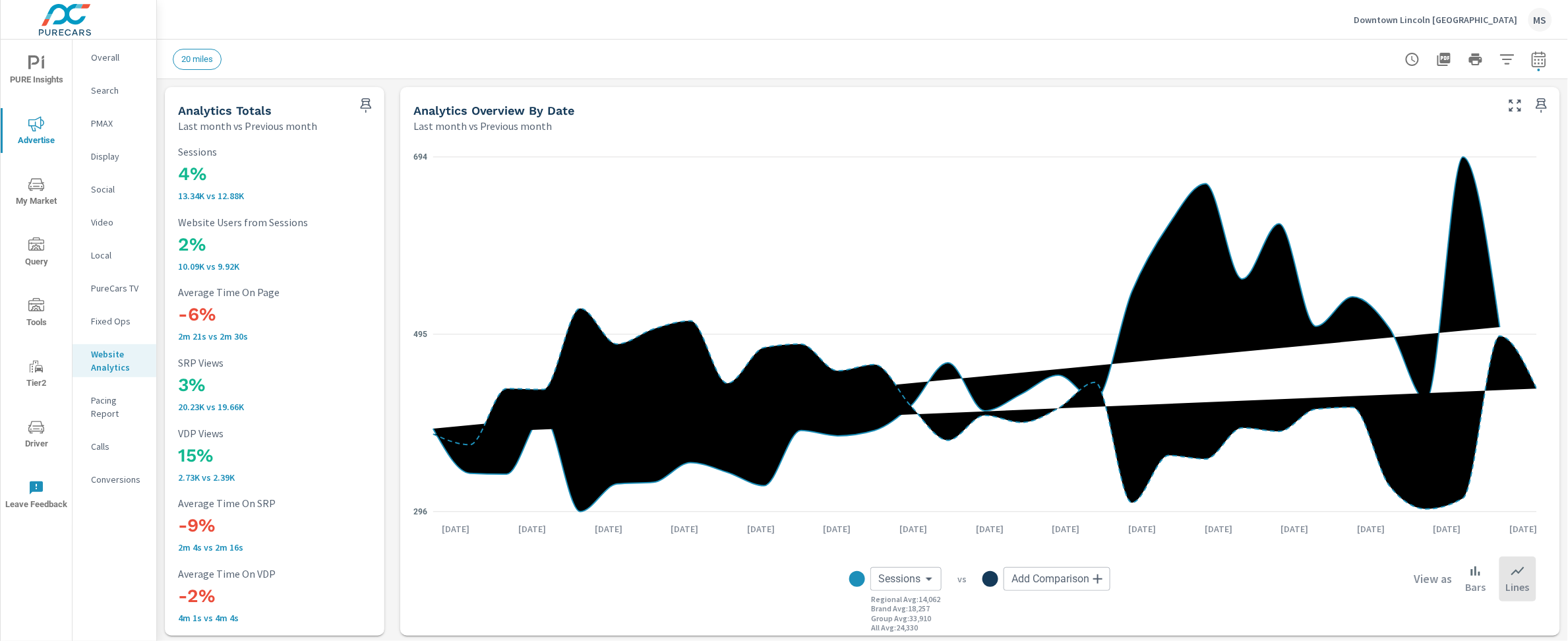
scroll to position [99, 0]
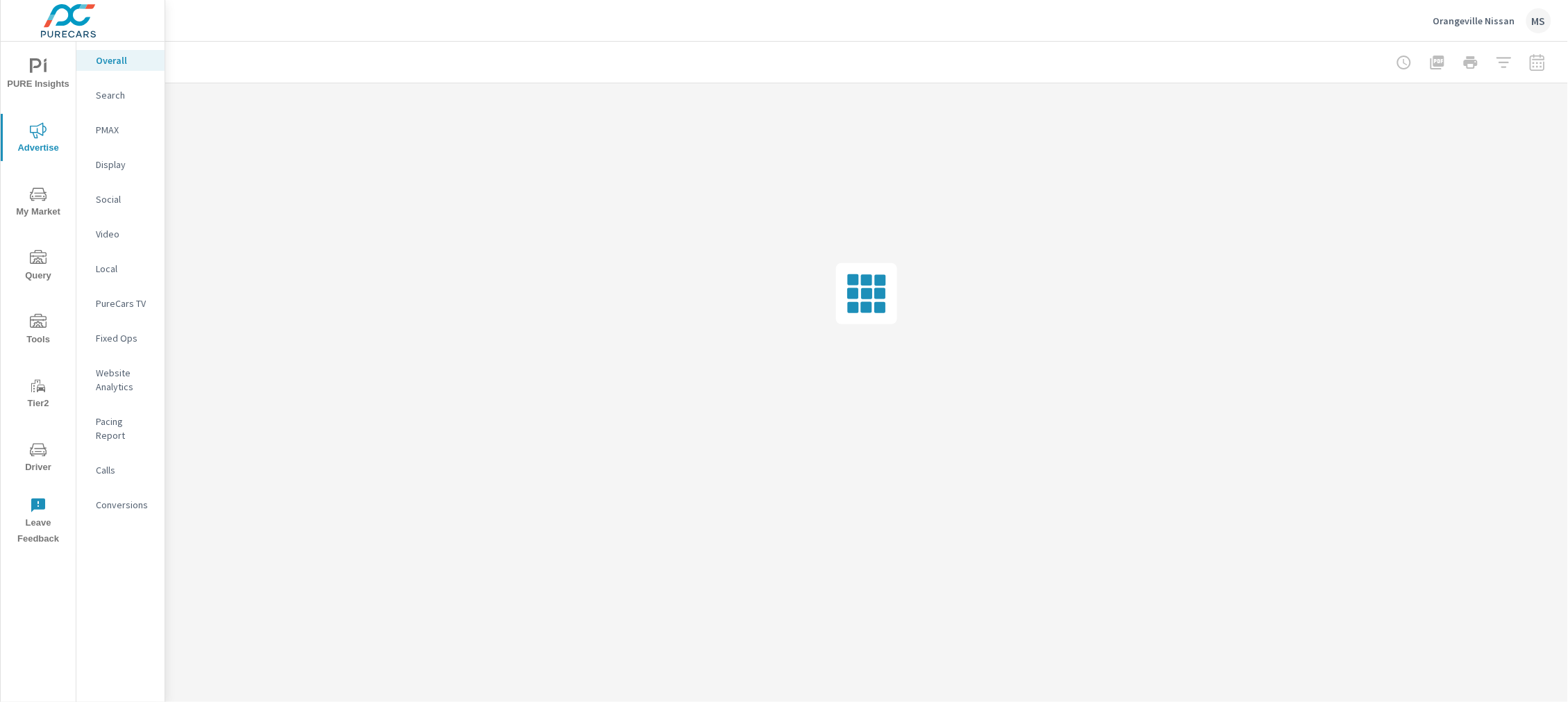
click at [50, 81] on span "PURE Insights" at bounding box center [38, 75] width 67 height 34
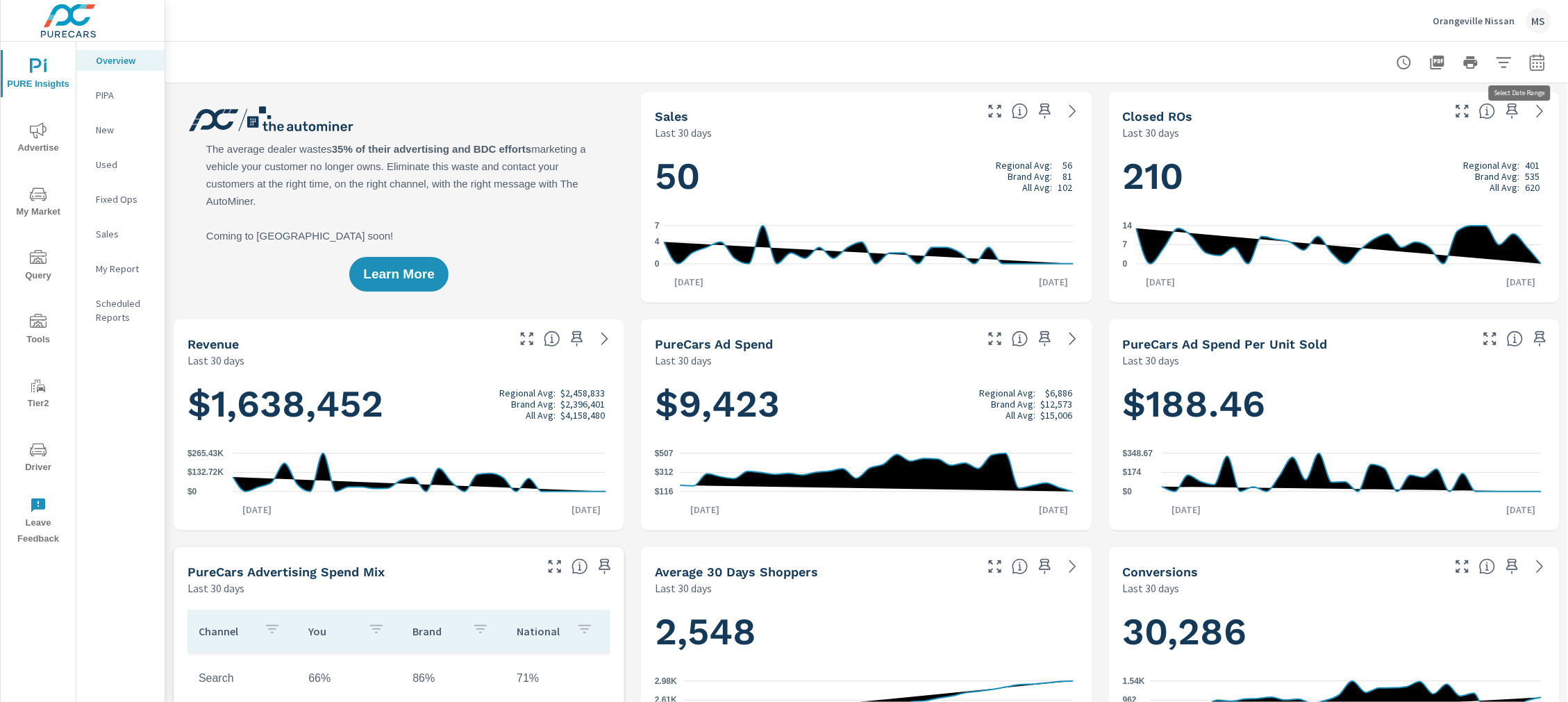
drag, startPoint x: 1522, startPoint y: 60, endPoint x: 1518, endPoint y: 66, distance: 7.2
click at [1529, 59] on icon "button" at bounding box center [1537, 62] width 16 height 16
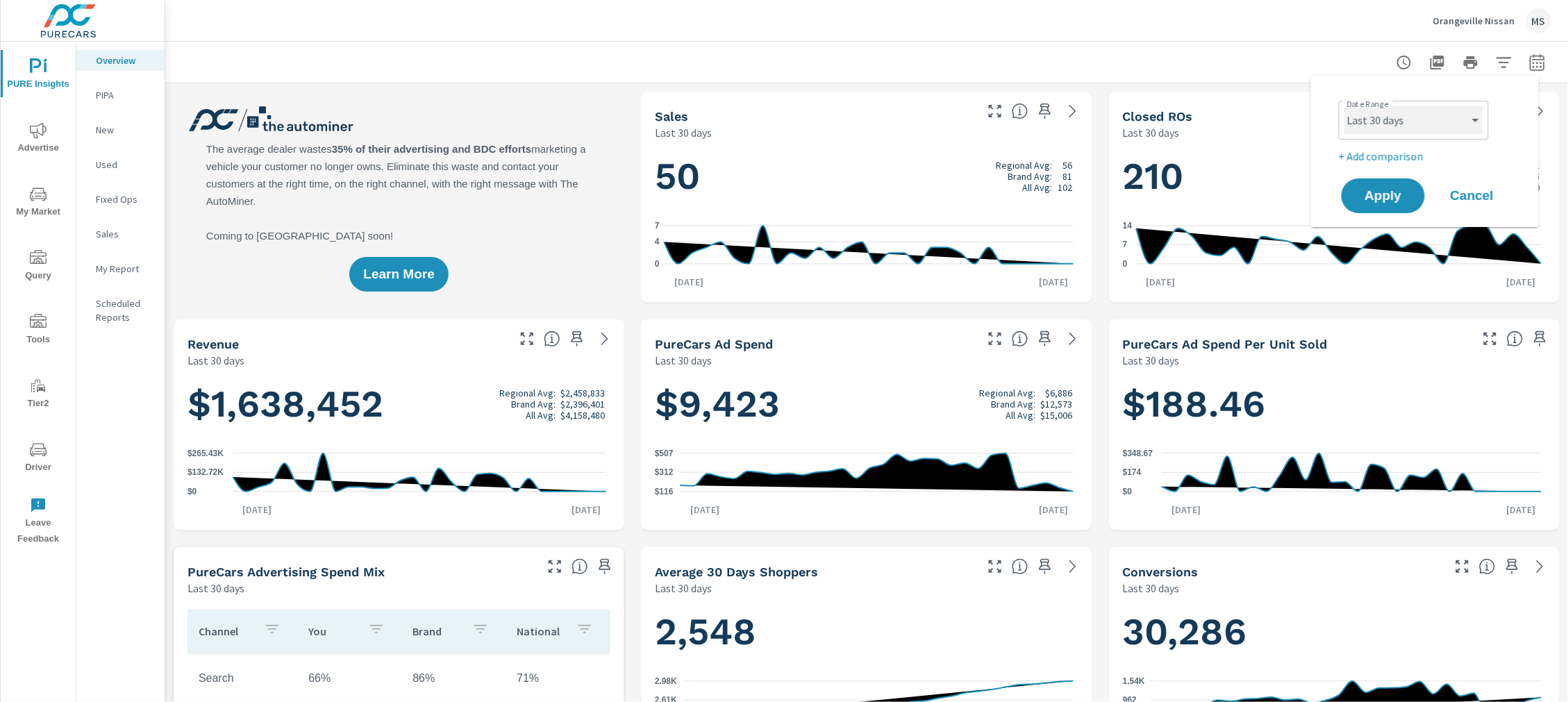
click at [1377, 127] on select "Custom [DATE] Last week Last 7 days Last 14 days Last 30 days Last 45 days Last…" at bounding box center [1413, 120] width 138 height 28
click at [1344, 107] on select "Custom [DATE] Last week Last 7 days Last 14 days Last 30 days Last 45 days Last…" at bounding box center [1413, 120] width 138 height 28
select select "Last month"
click at [1383, 153] on p "+ Add comparison" at bounding box center [1428, 156] width 178 height 16
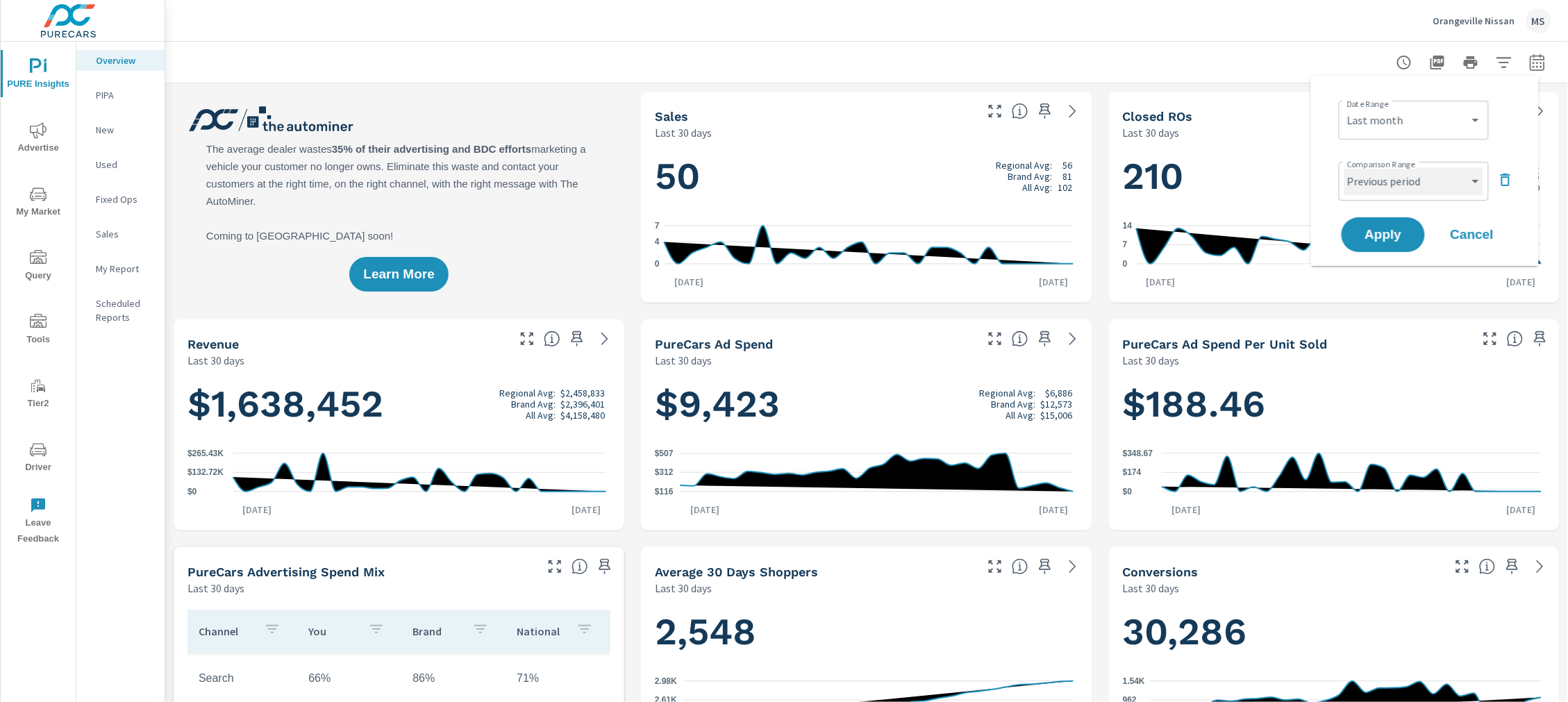
click at [1395, 178] on select "Custom Previous period Previous month Previous year" at bounding box center [1413, 181] width 138 height 28
click at [1344, 168] on select "Custom Previous period Previous month Previous year" at bounding box center [1413, 181] width 138 height 28
select select "Previous month"
click at [1387, 230] on span "Apply" at bounding box center [1383, 235] width 57 height 14
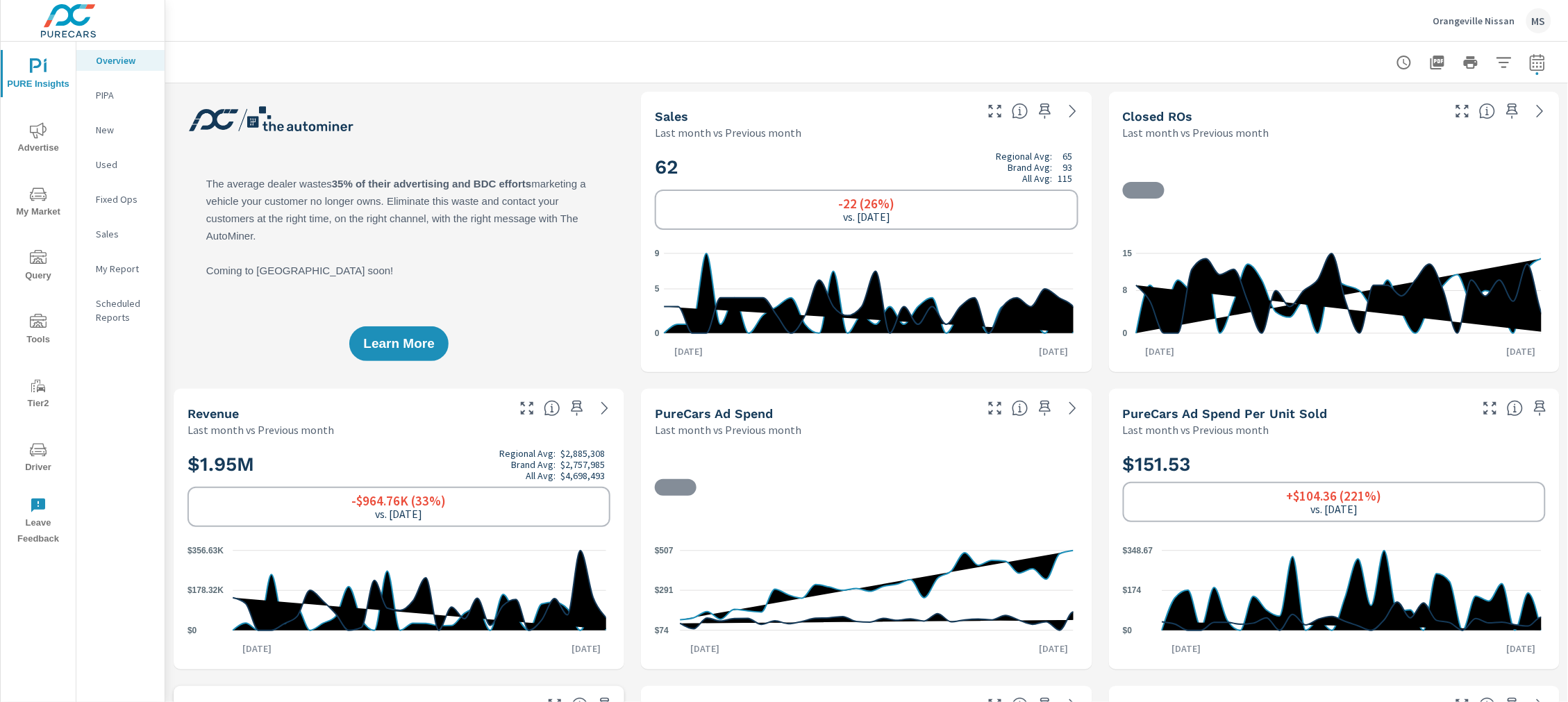
click at [45, 129] on icon "nav menu" at bounding box center [38, 130] width 16 height 16
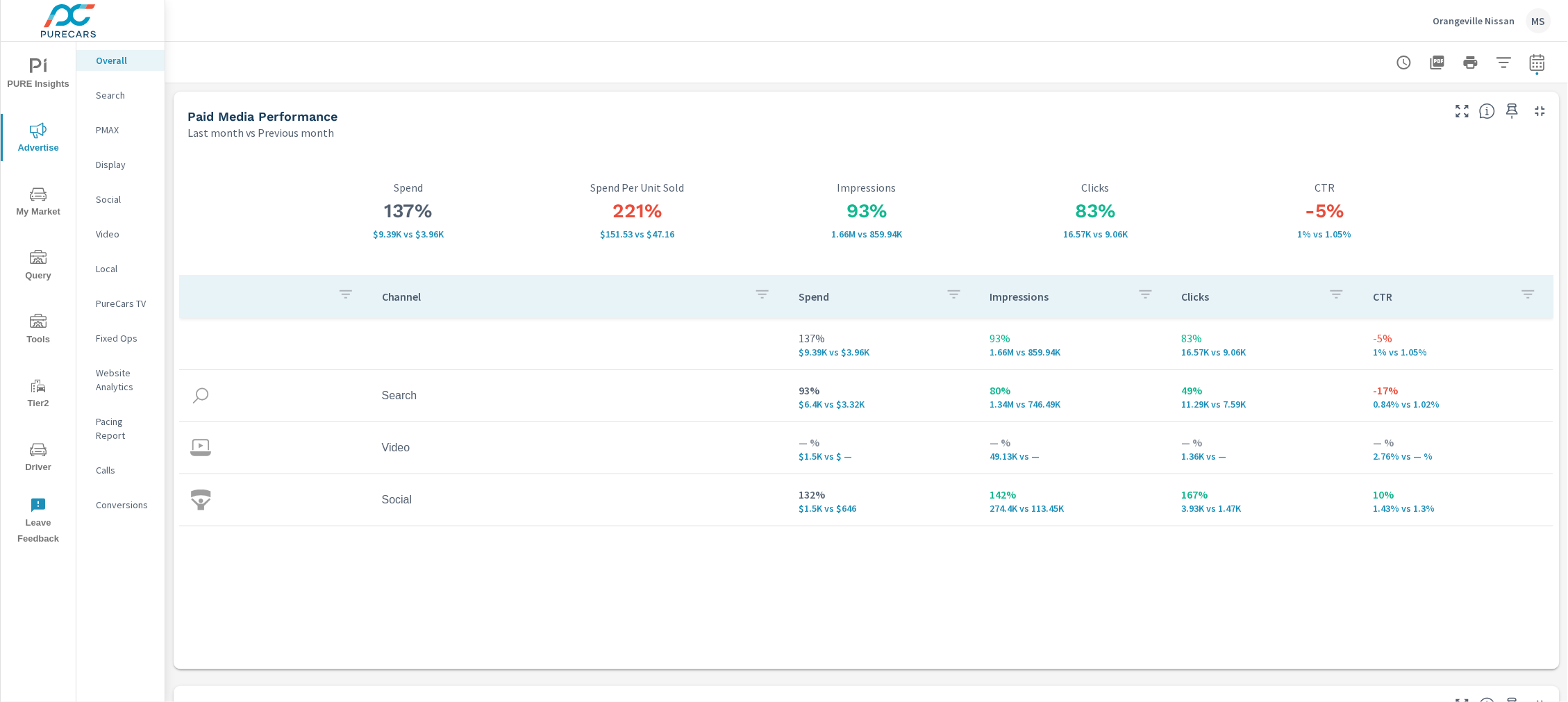
click at [107, 389] on p "Website Analytics" at bounding box center [125, 380] width 58 height 28
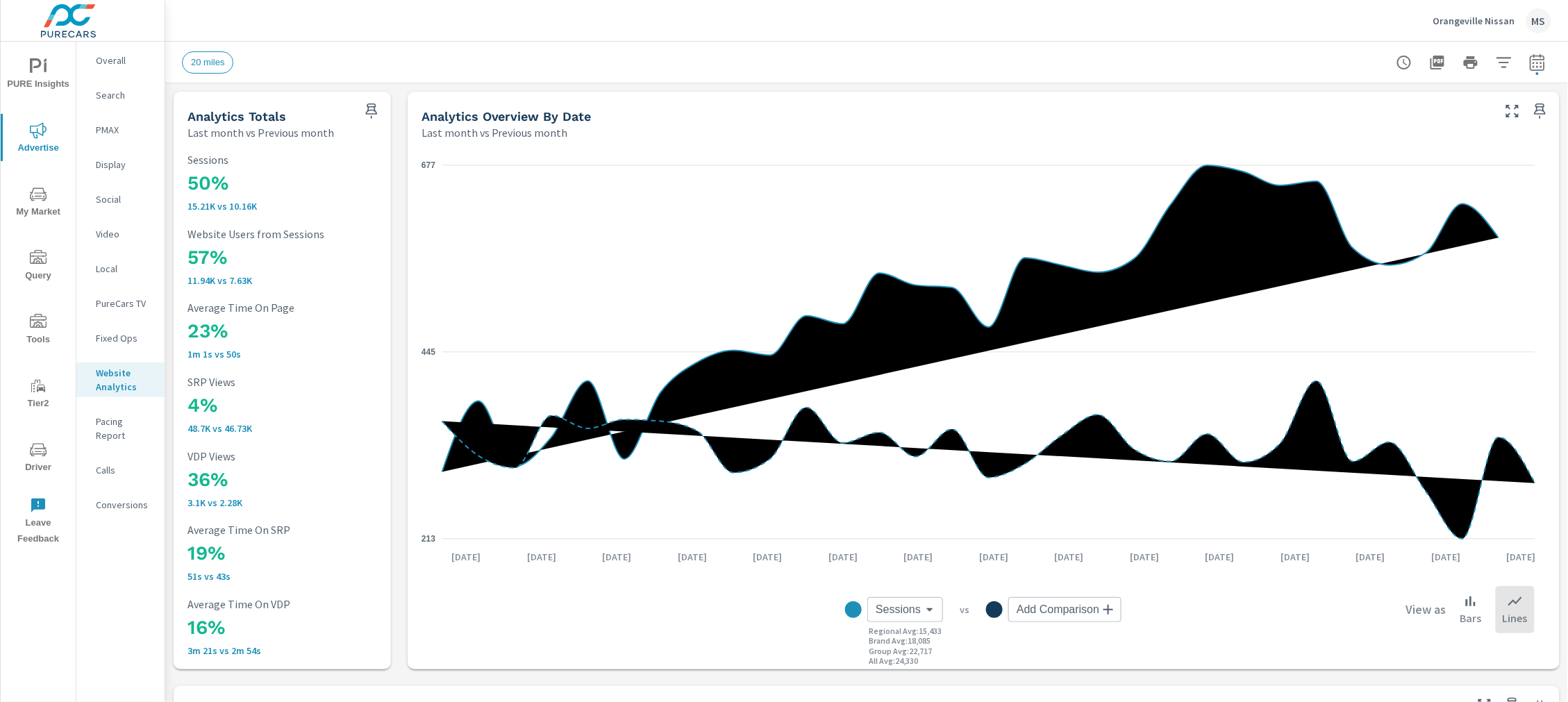
click at [116, 498] on p "Conversions" at bounding box center [125, 504] width 58 height 14
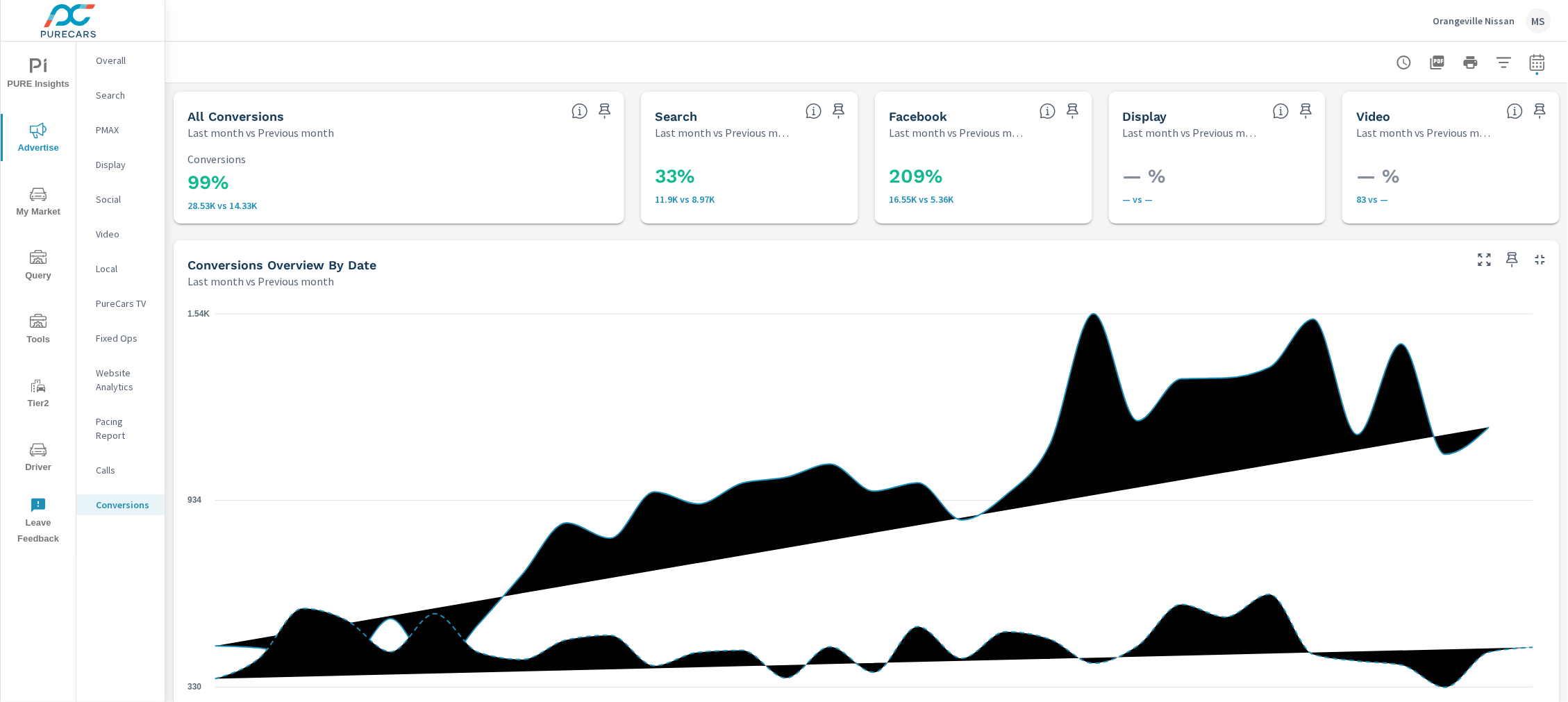
scroll to position [535, 0]
